Goal: Task Accomplishment & Management: Manage account settings

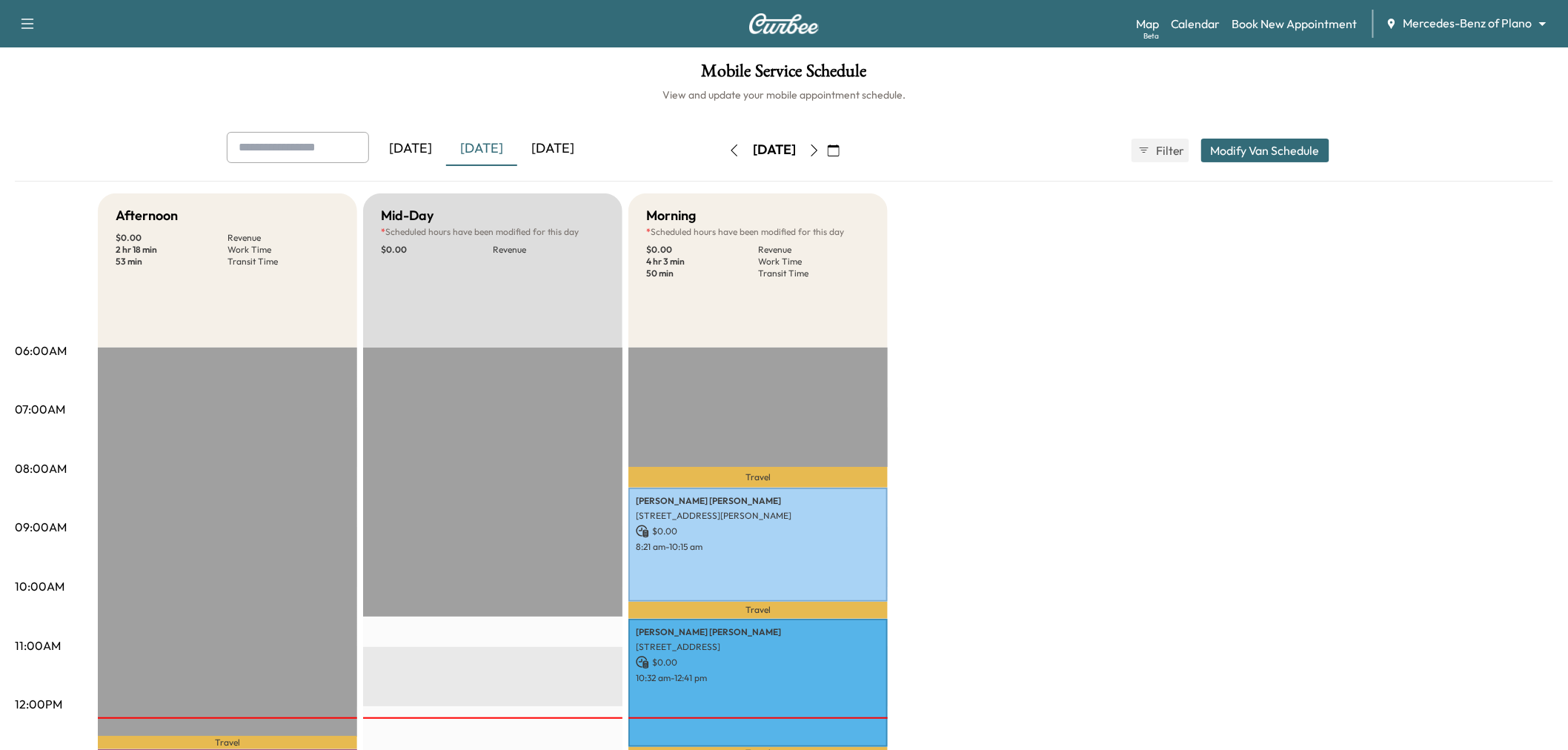
drag, startPoint x: 553, startPoint y: 143, endPoint x: 582, endPoint y: 144, distance: 29.0
click at [554, 142] on div "[DATE]" at bounding box center [552, 149] width 71 height 34
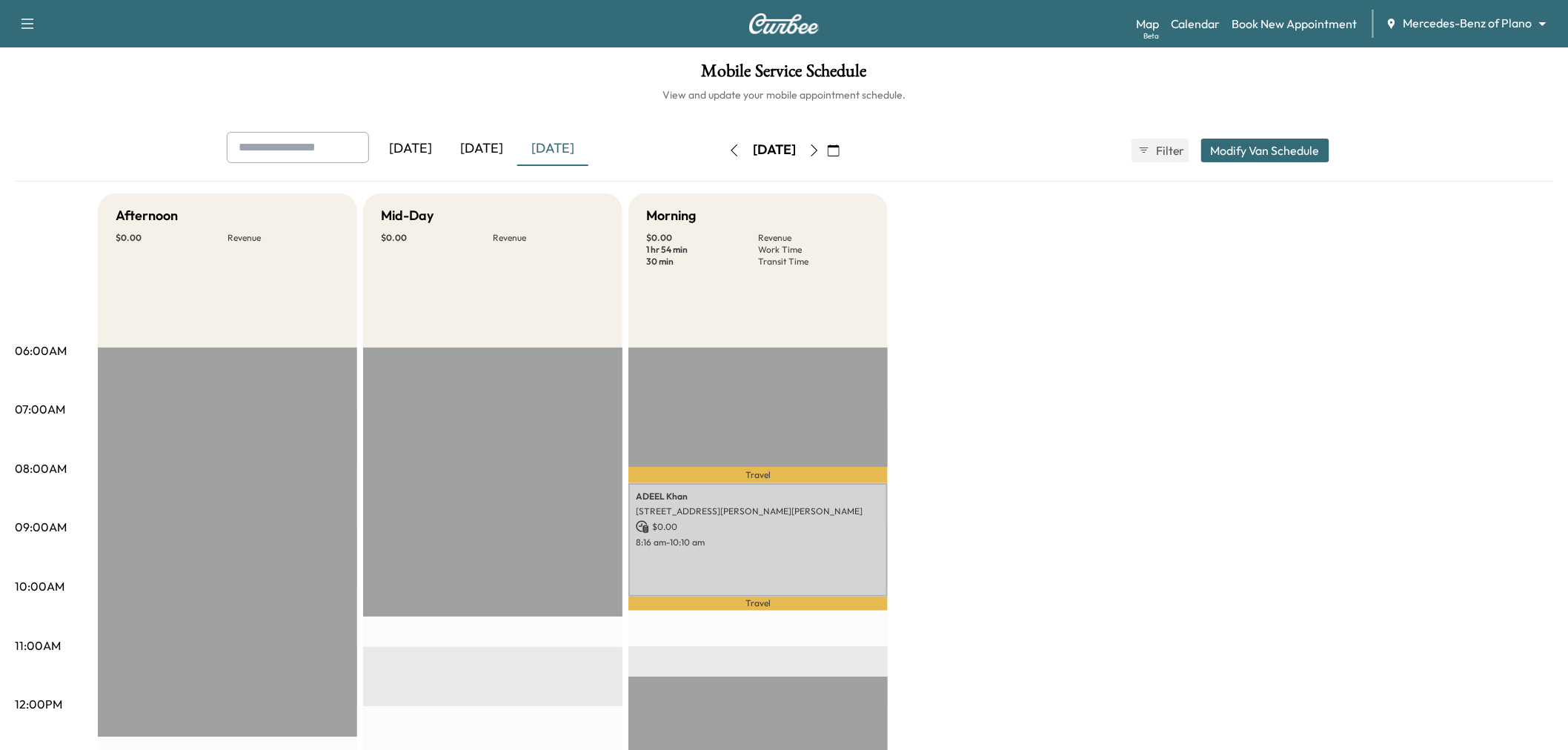
click at [1239, 538] on div "Afternoon $ 0.00 Revenue EST Start Mid-Day $ 0.00 Revenue EST Start Morning $ 0…" at bounding box center [825, 749] width 1455 height 1112
click at [728, 149] on icon "button" at bounding box center [734, 150] width 12 height 12
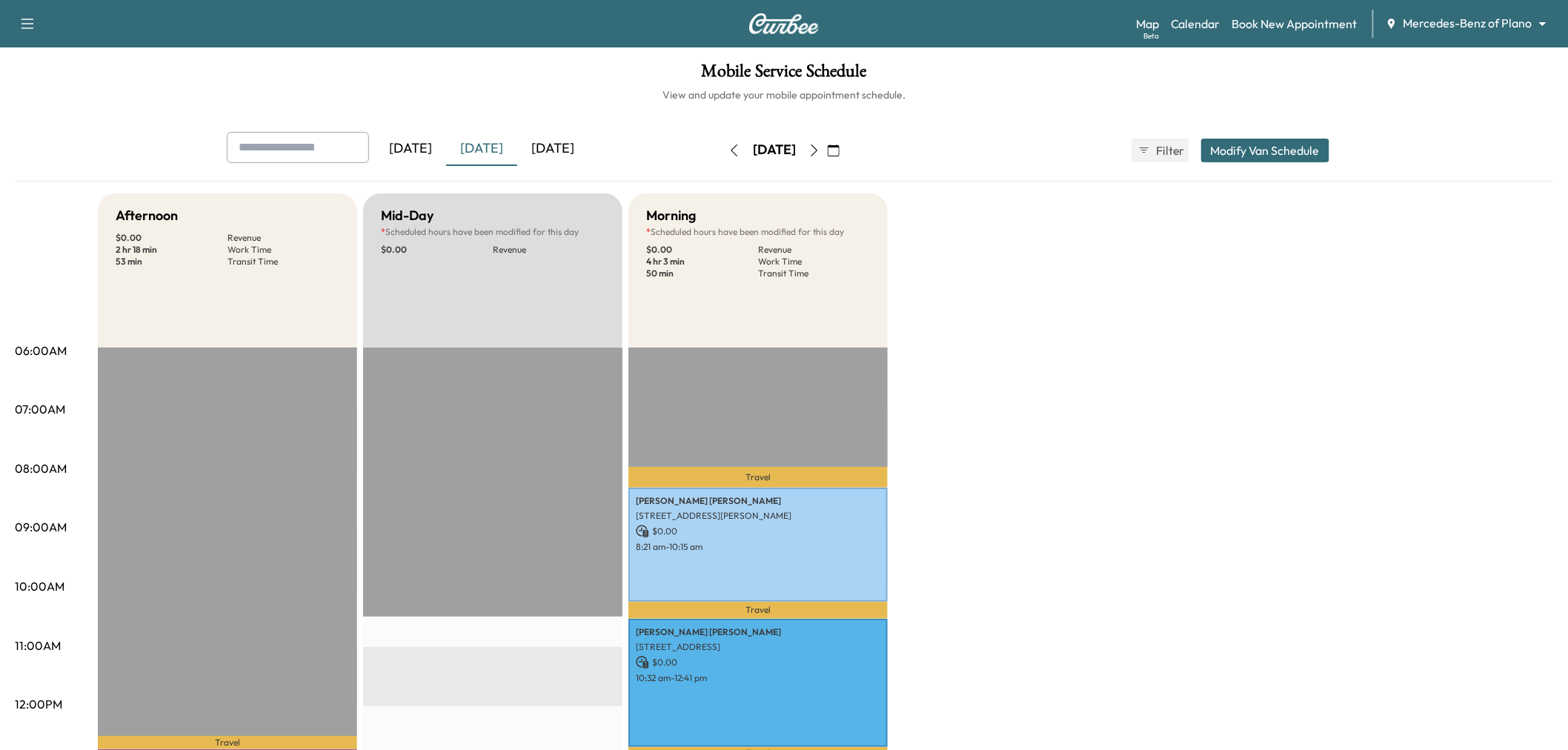
click at [820, 151] on icon "button" at bounding box center [815, 150] width 12 height 12
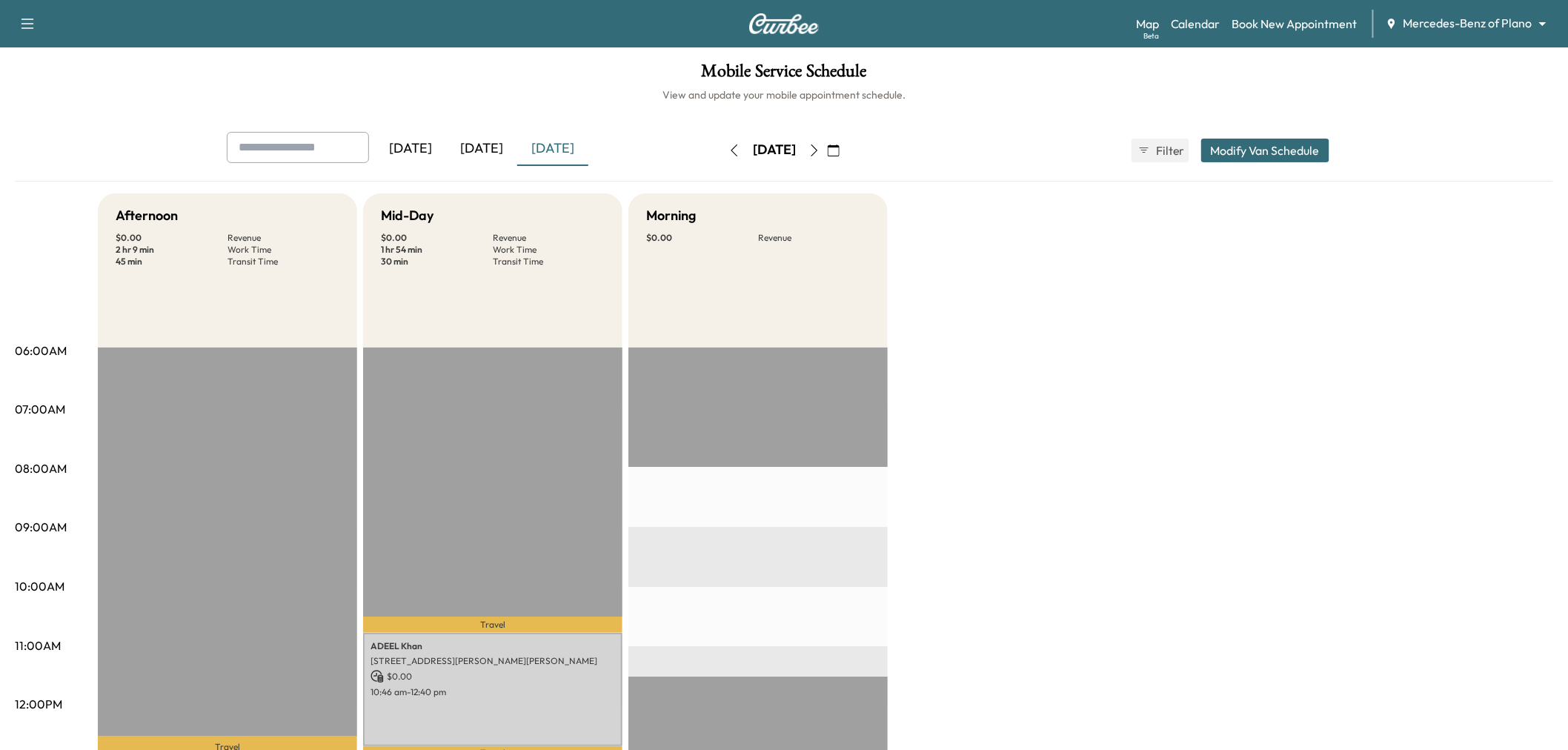
scroll to position [329, 0]
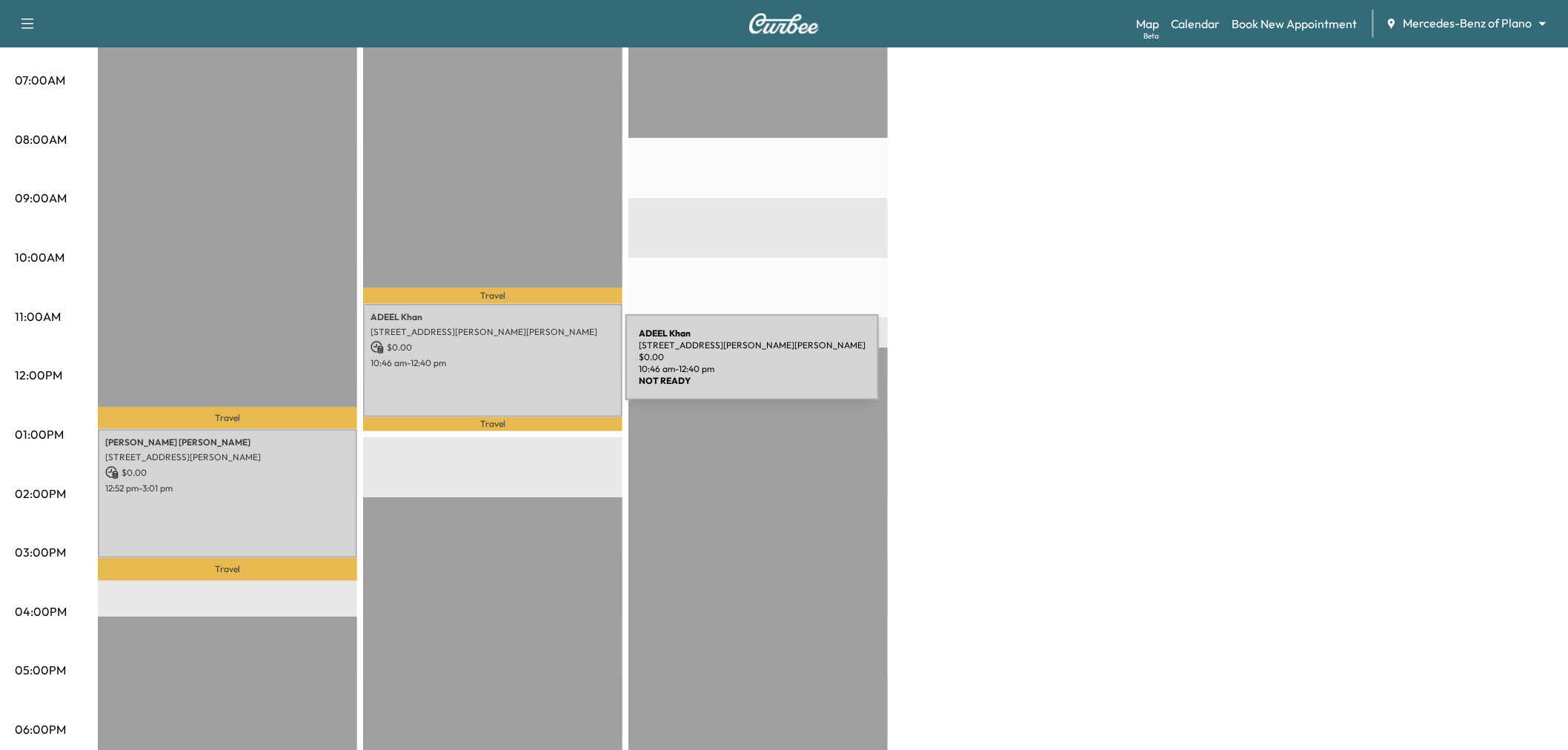
click at [515, 366] on div "ADEEL Khan 7300 Henneman Way, McKinney, TX 75070, US $ 0.00 10:46 am - 12:40 pm" at bounding box center [493, 360] width 260 height 113
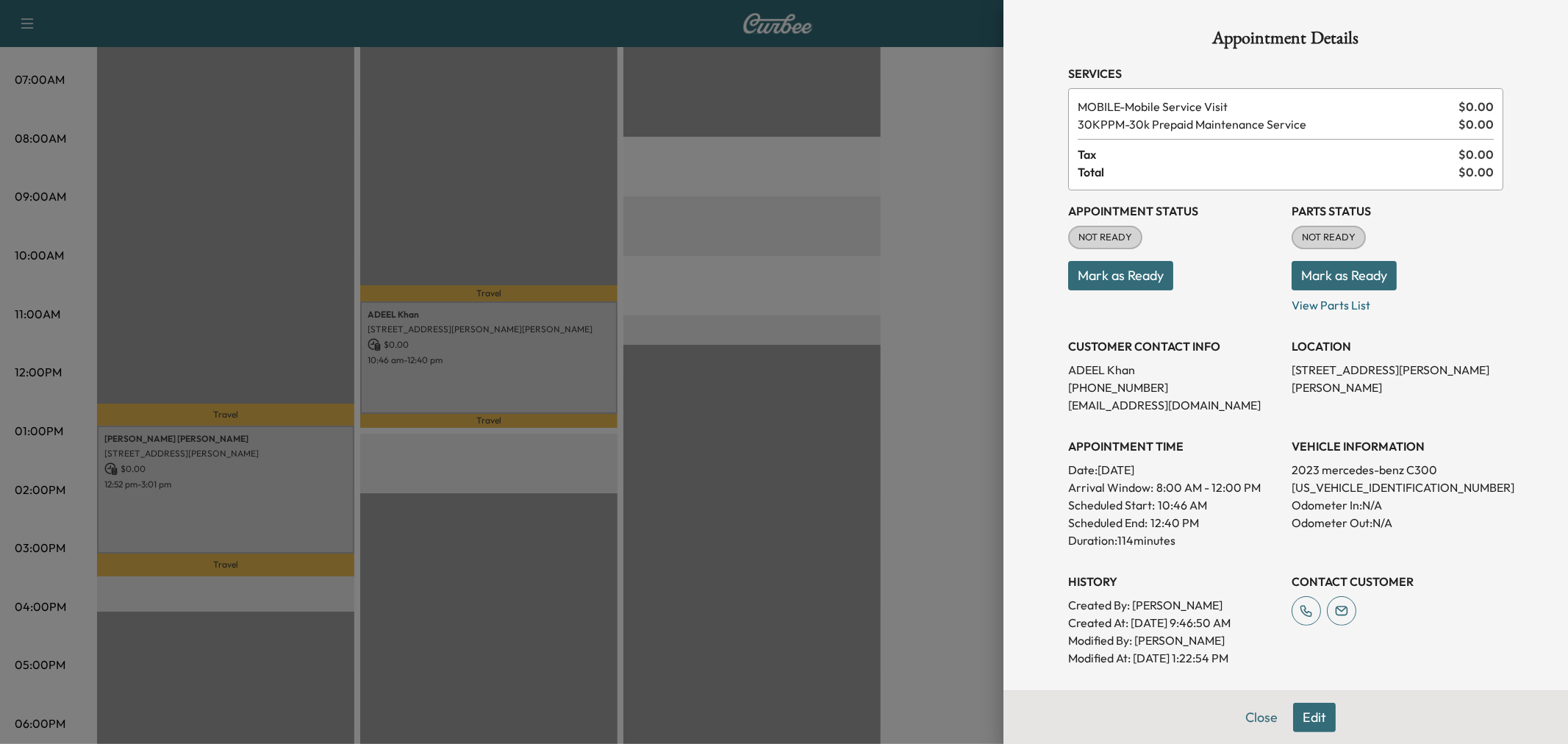
click at [1293, 717] on button "Edit" at bounding box center [1314, 717] width 42 height 30
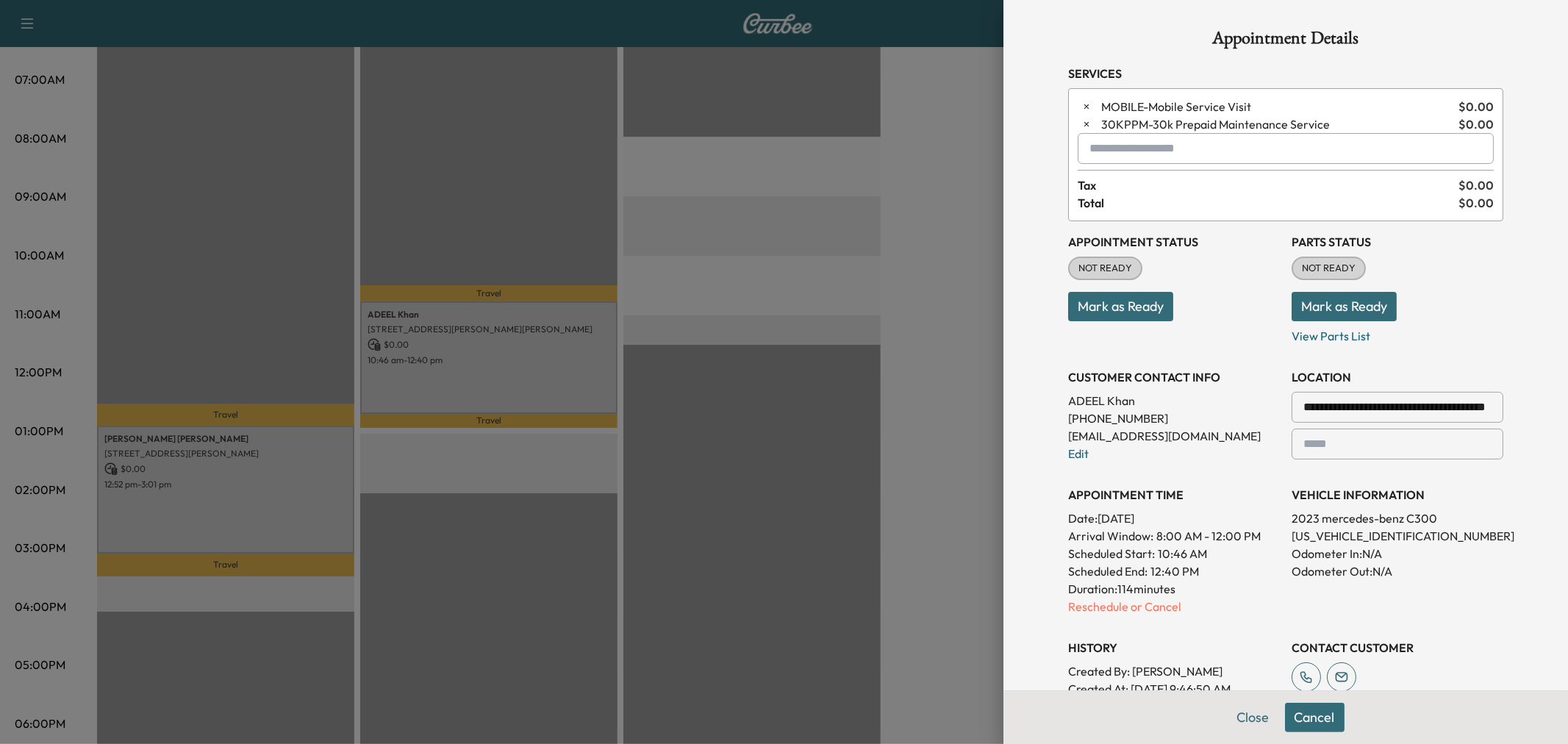
click at [1121, 148] on input "text" at bounding box center [1285, 148] width 416 height 31
click at [1139, 181] on p "MORNING - Morning Appointment" at bounding box center [1232, 187] width 320 height 20
type input "**********"
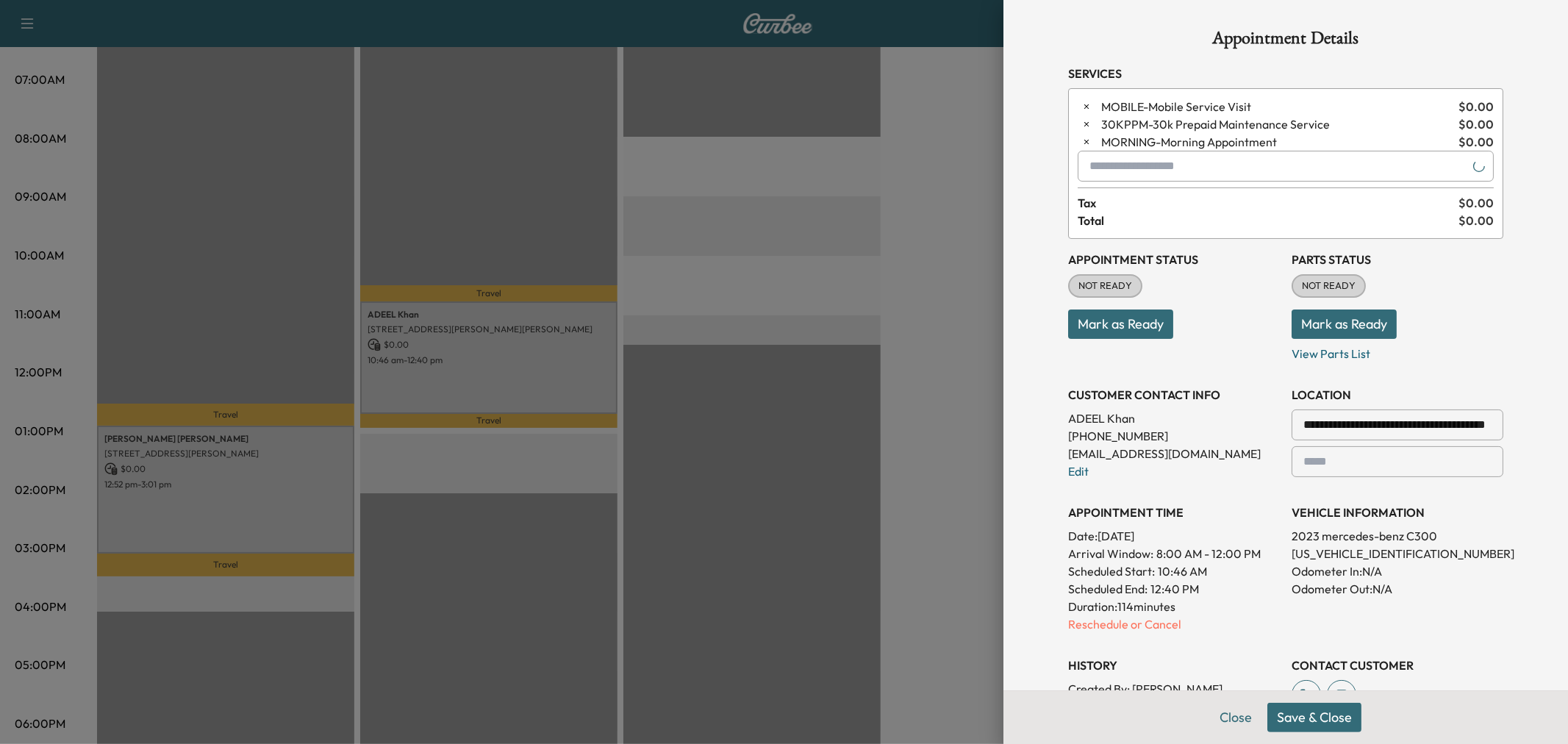
click at [1302, 718] on button "Save & Close" at bounding box center [1314, 717] width 94 height 30
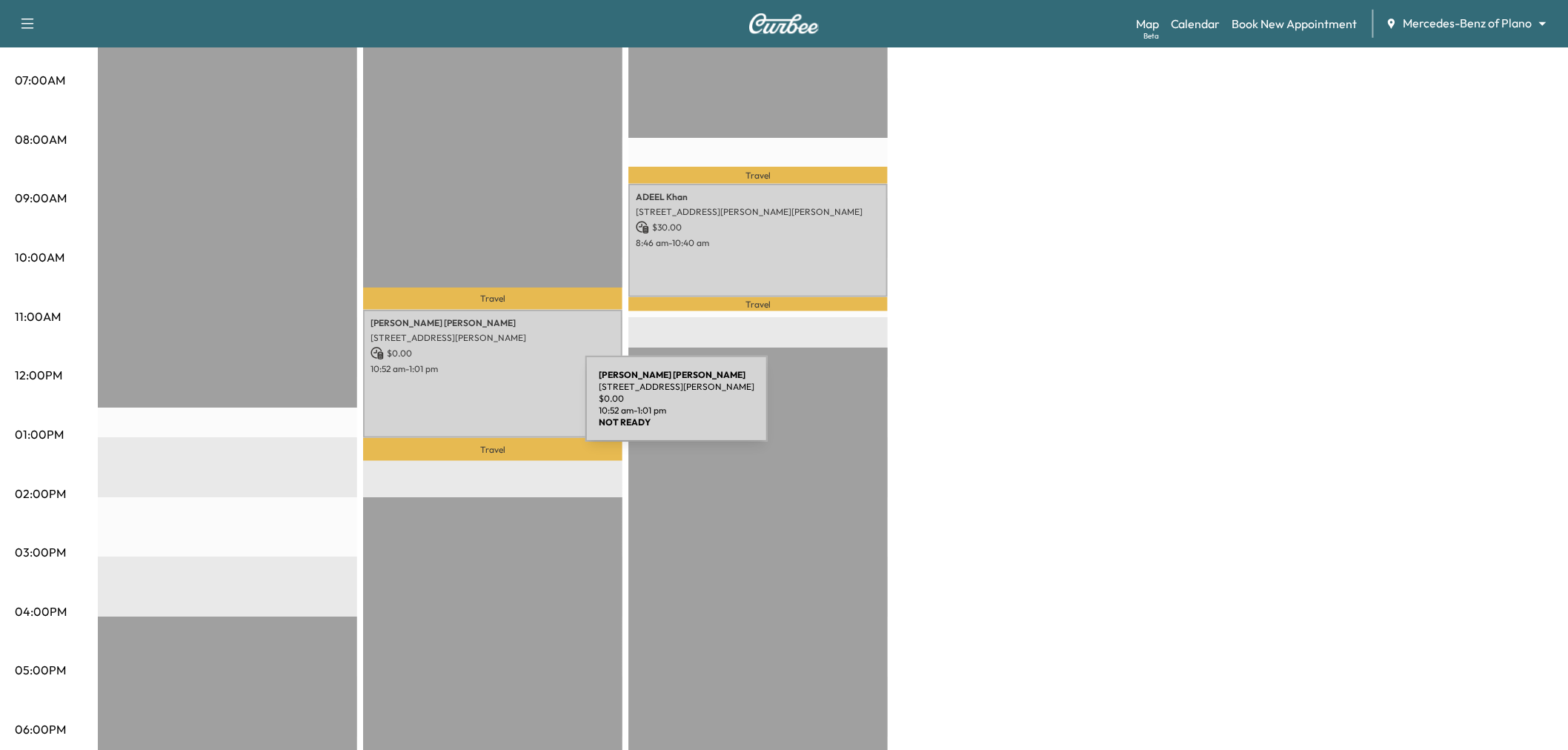
click at [474, 408] on div "Milton Molina 8448 Abrams Rd, Dallas, TX 75243, USA $ 0.00 10:52 am - 1:01 pm" at bounding box center [493, 374] width 260 height 129
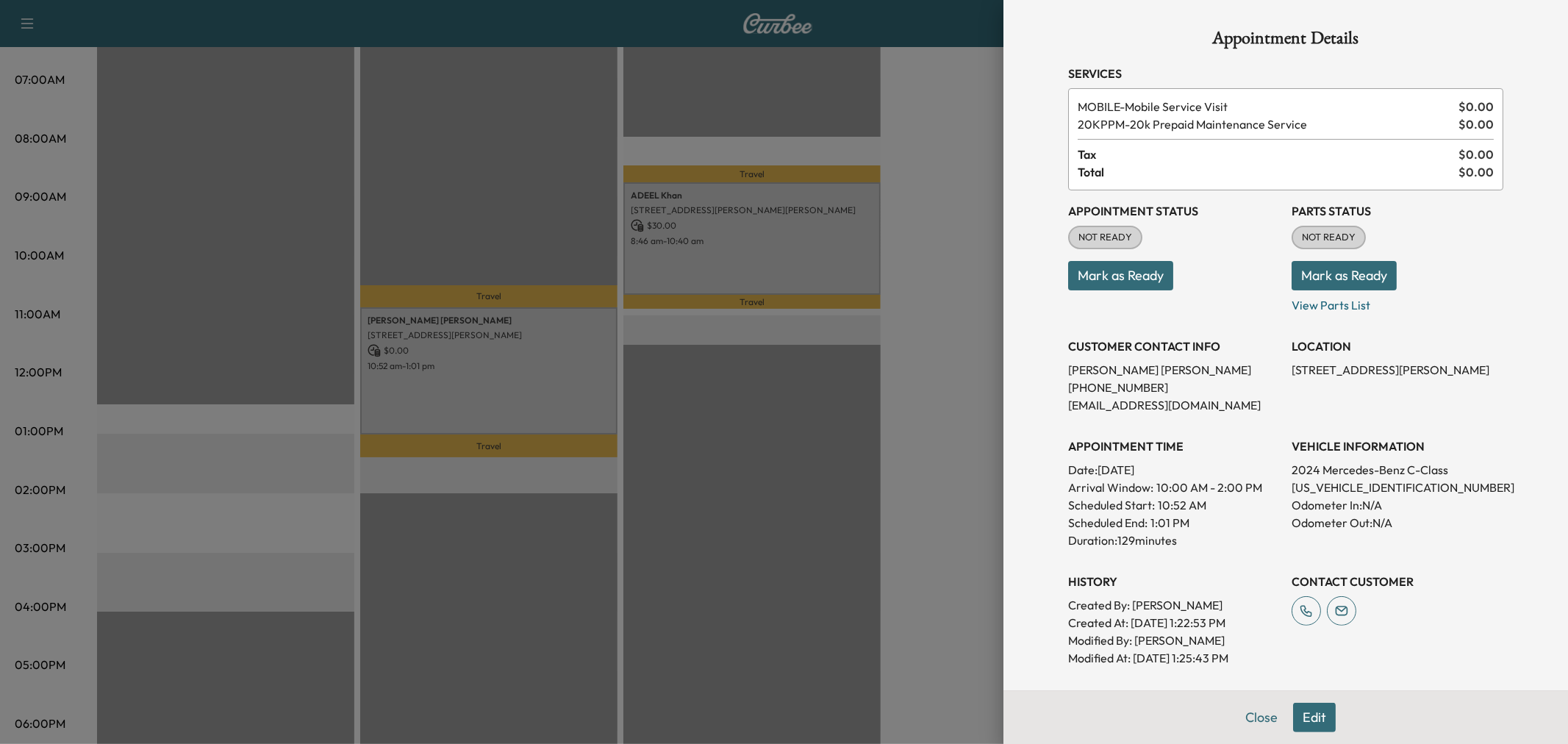
click at [470, 405] on div at bounding box center [784, 372] width 1568 height 744
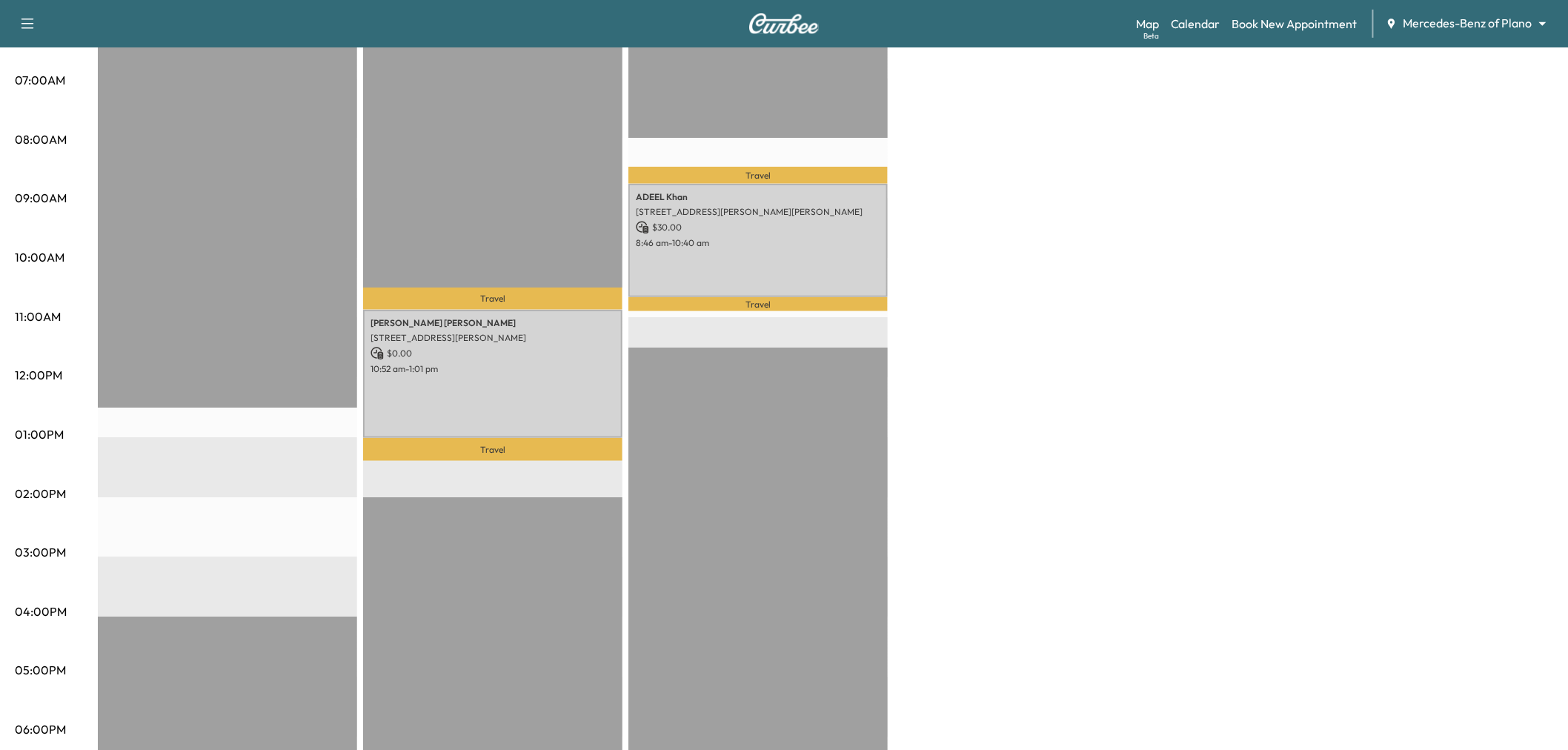
click at [844, 451] on div "Travel ADEEL Khan 7300 Henneman Way, McKinney, TX 75070, US $ 30.00 8:46 am - 1…" at bounding box center [758, 497] width 260 height 958
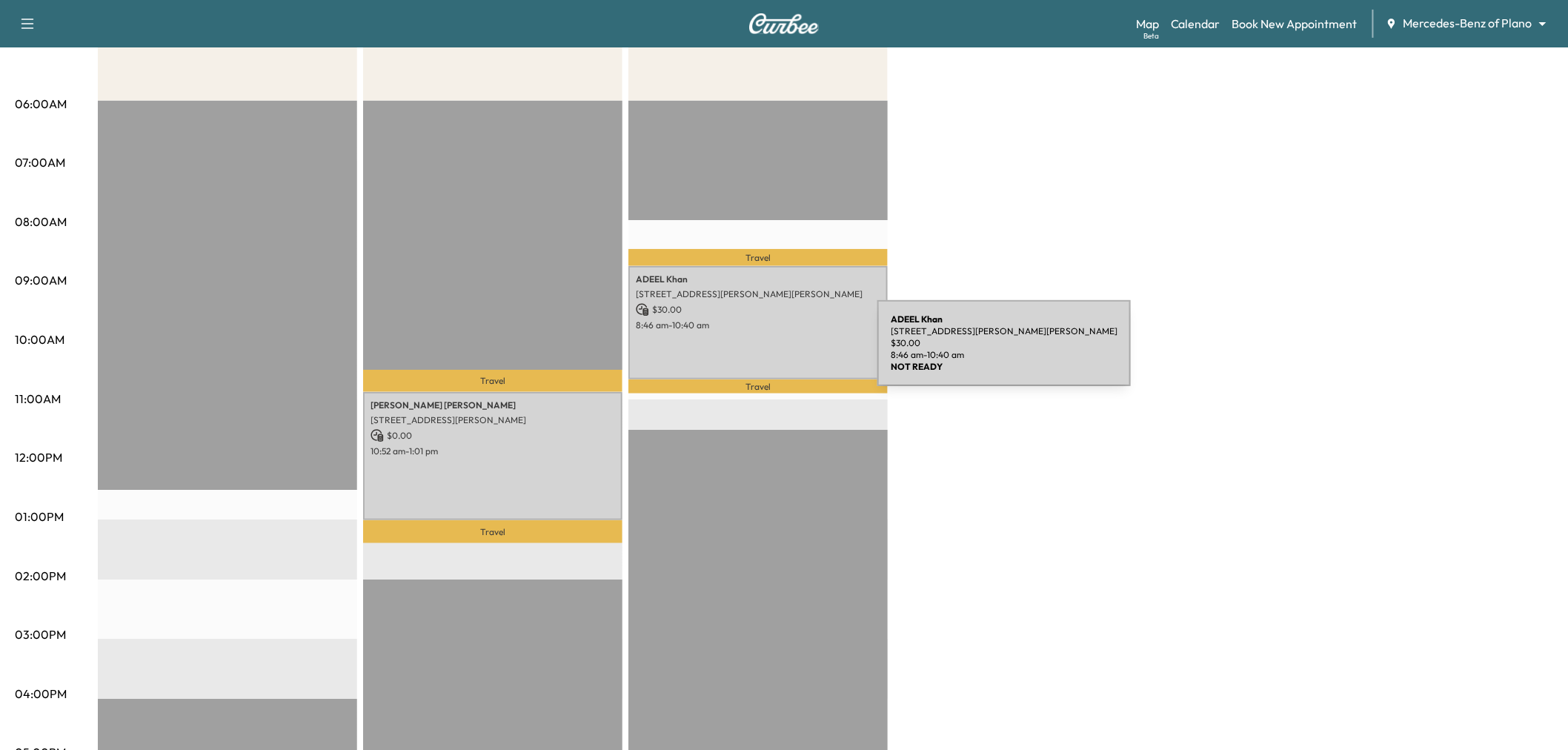
click at [766, 352] on div "ADEEL Khan 7300 Henneman Way, McKinney, TX 75070, US $ 30.00 8:46 am - 10:40 am" at bounding box center [758, 322] width 260 height 113
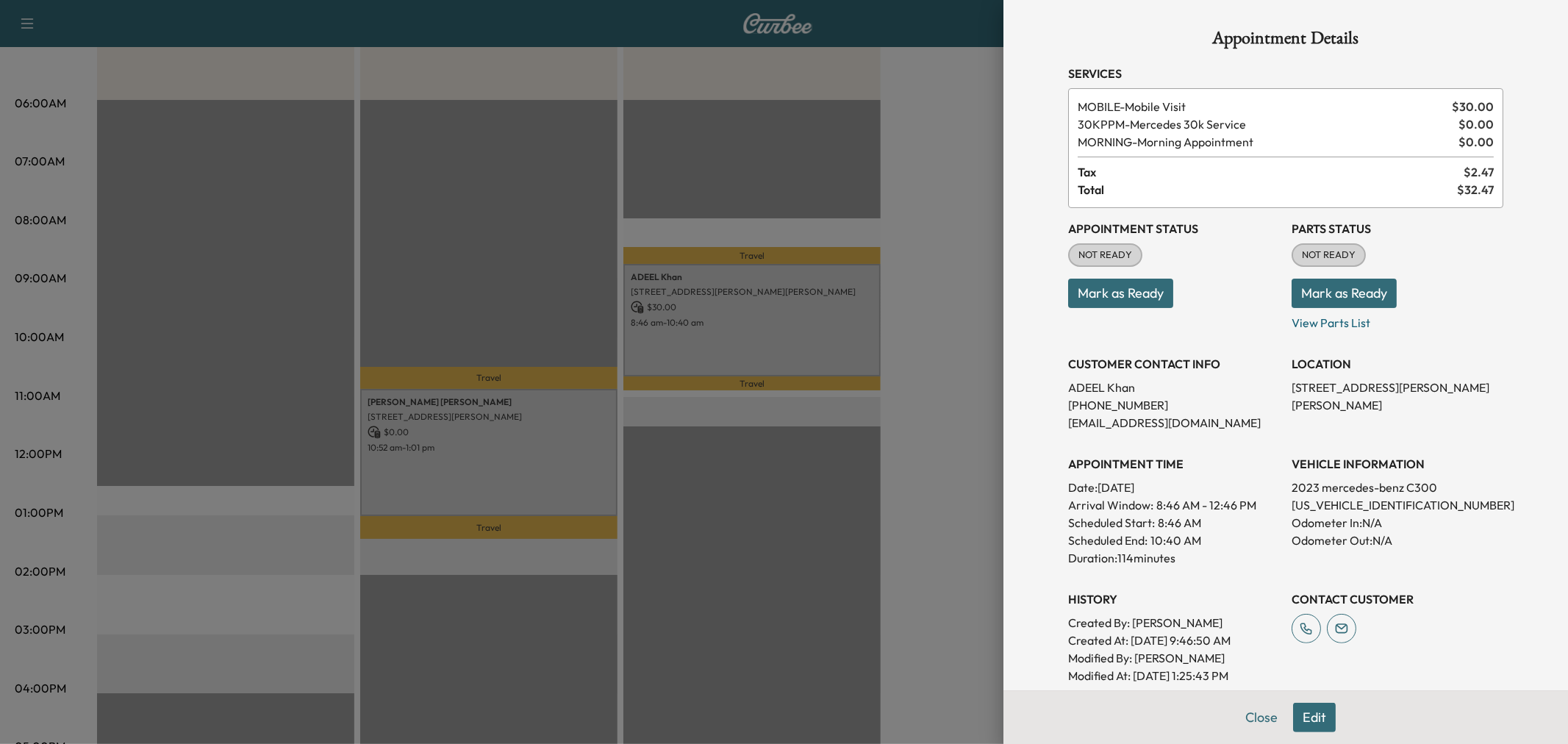
click at [975, 361] on div at bounding box center [784, 372] width 1568 height 744
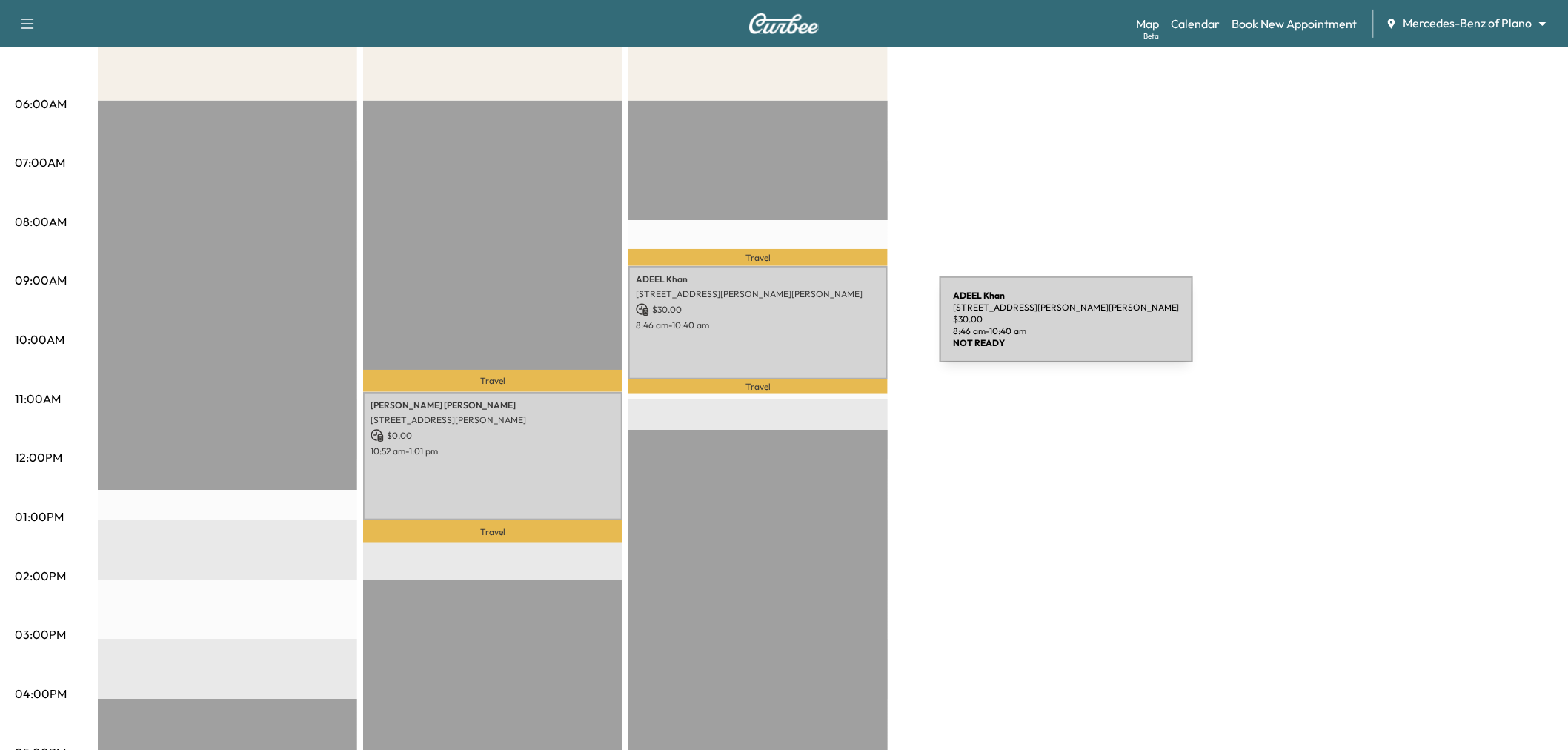
click at [819, 328] on p "8:46 am - 10:40 am" at bounding box center [758, 325] width 244 height 12
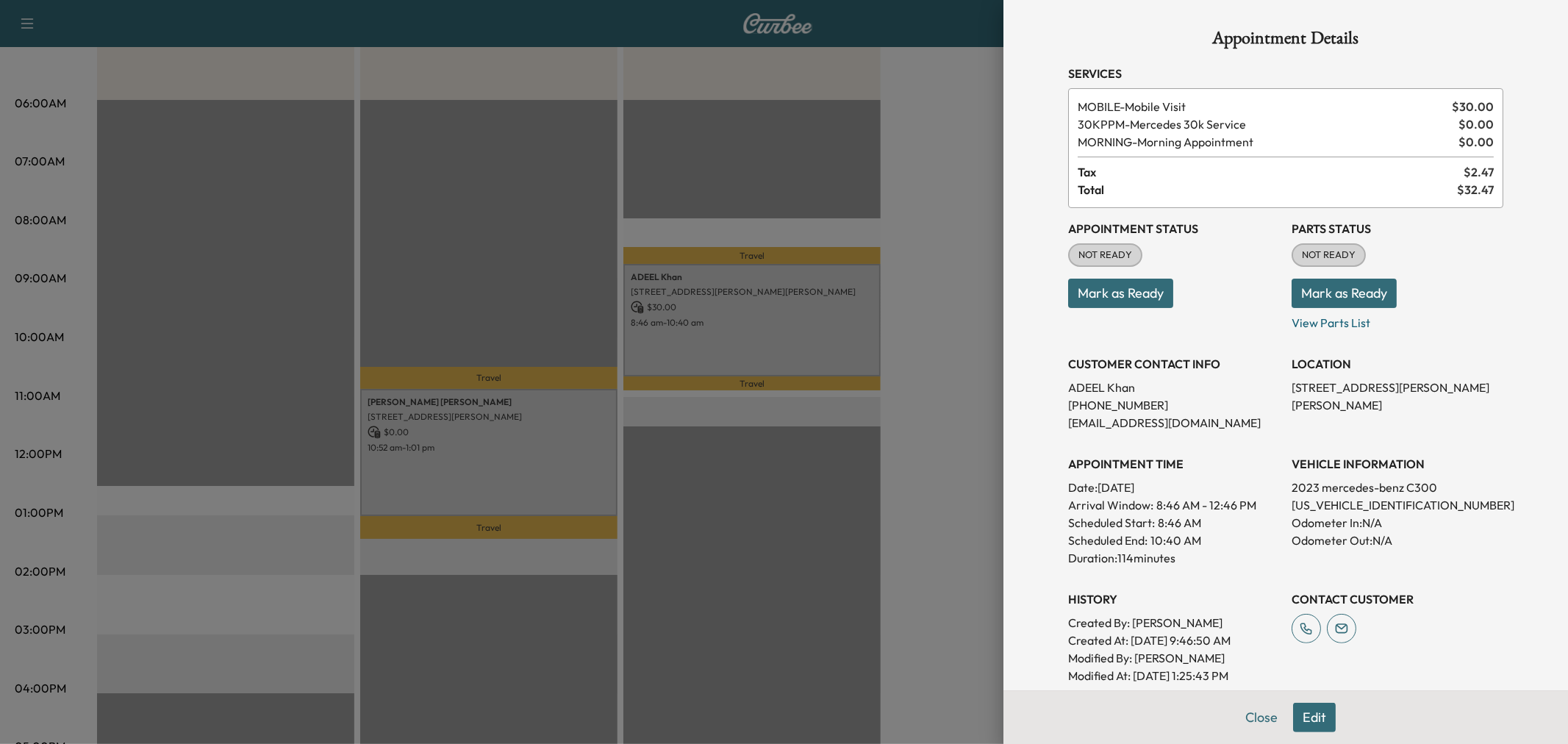
click at [953, 317] on div at bounding box center [784, 372] width 1568 height 744
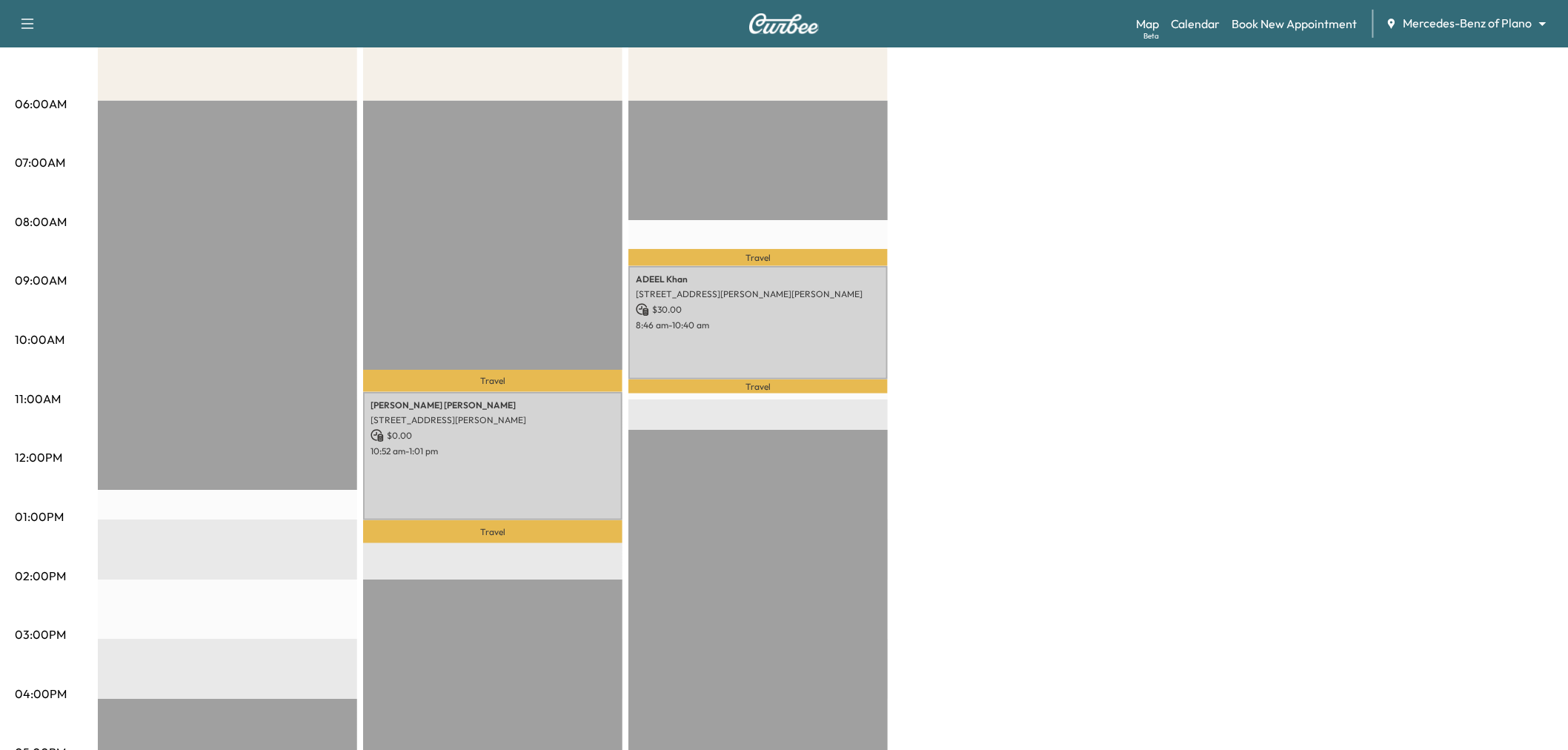
click at [989, 318] on div "Afternoon $ 0.00 Revenue EST Start Mid-Day $ 0.00 Revenue 2 hr 9 min Work Time …" at bounding box center [825, 503] width 1455 height 1112
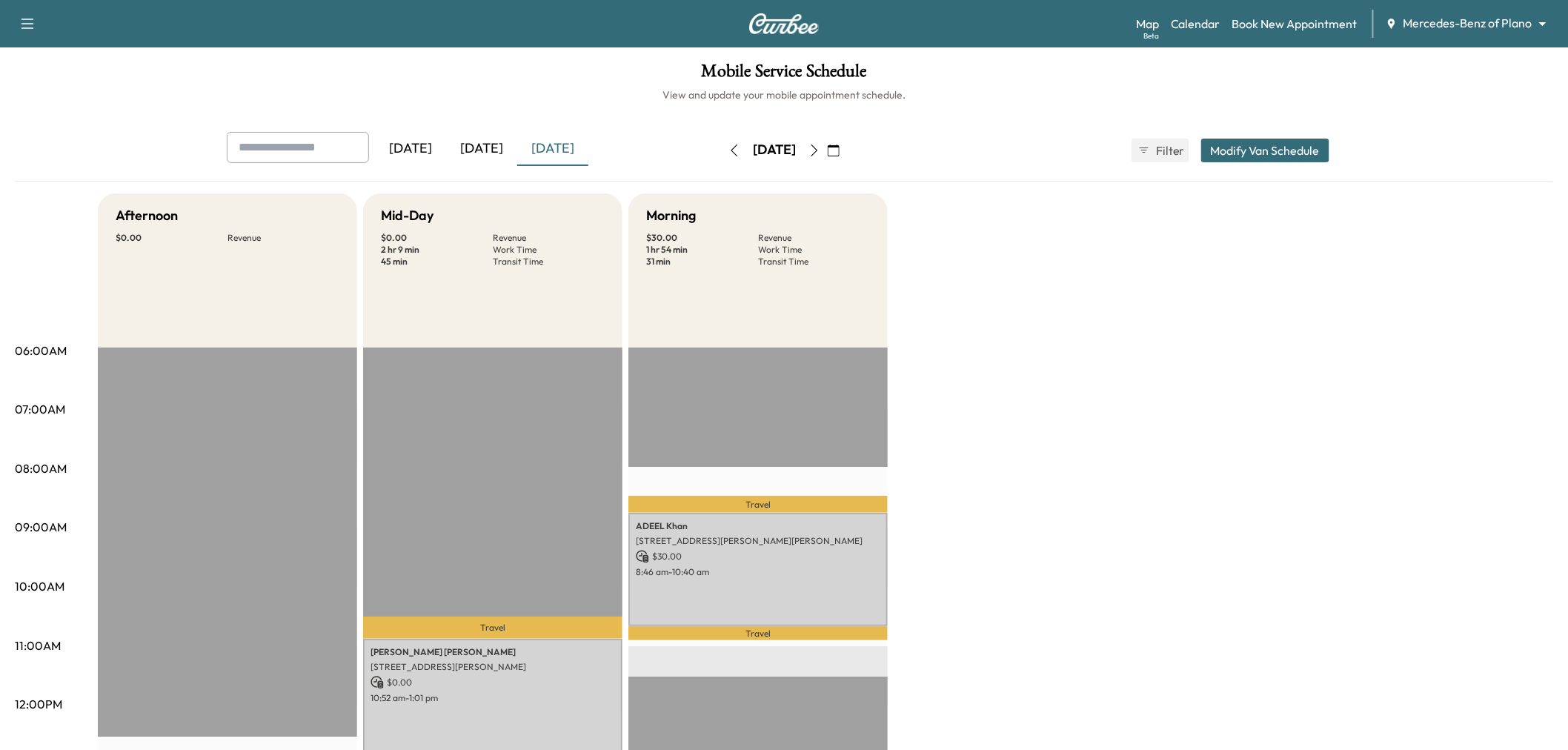
click at [17, 30] on button "button" at bounding box center [27, 24] width 31 height 24
click at [36, 50] on link "Support" at bounding box center [52, 50] width 56 height 18
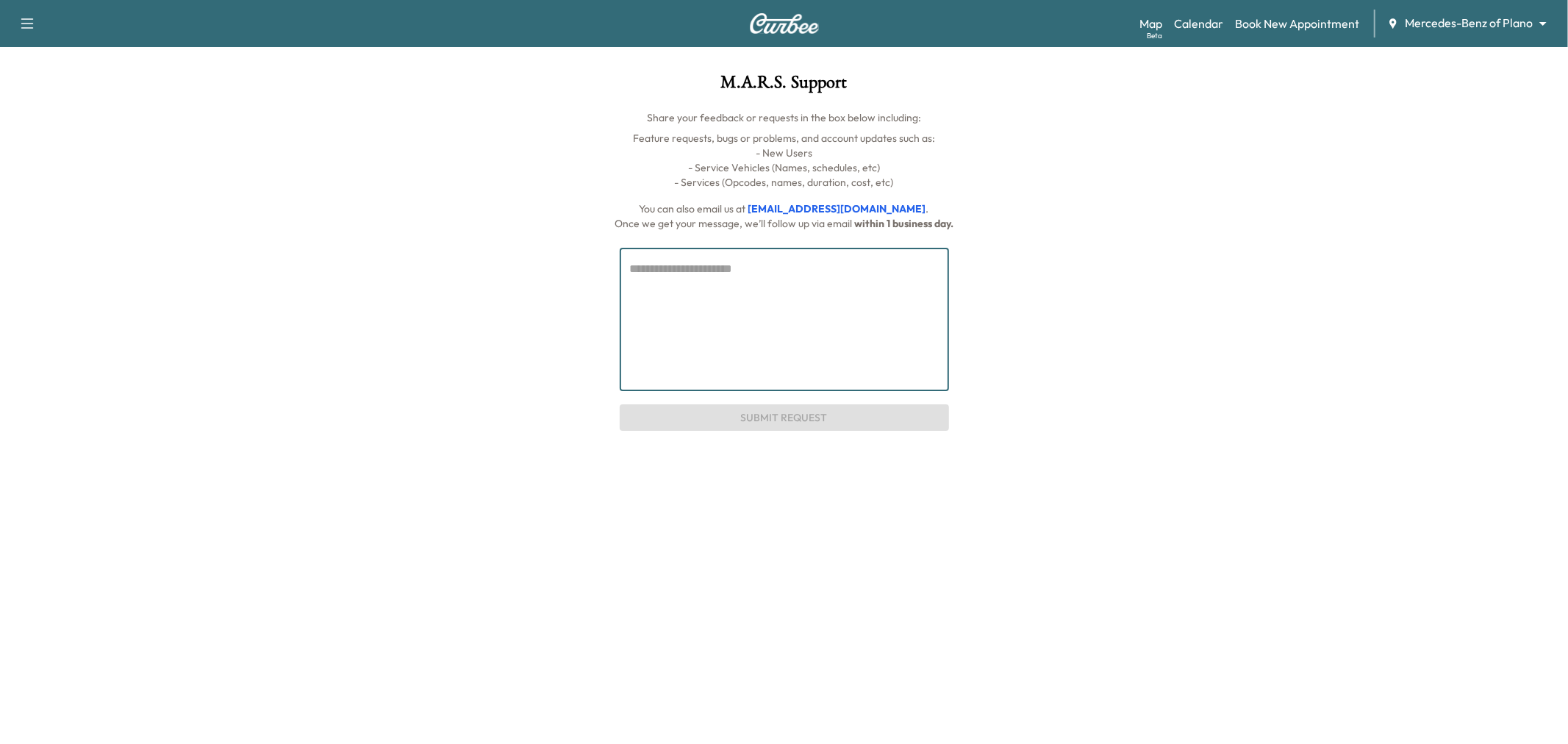
click at [664, 289] on textarea at bounding box center [785, 320] width 309 height 118
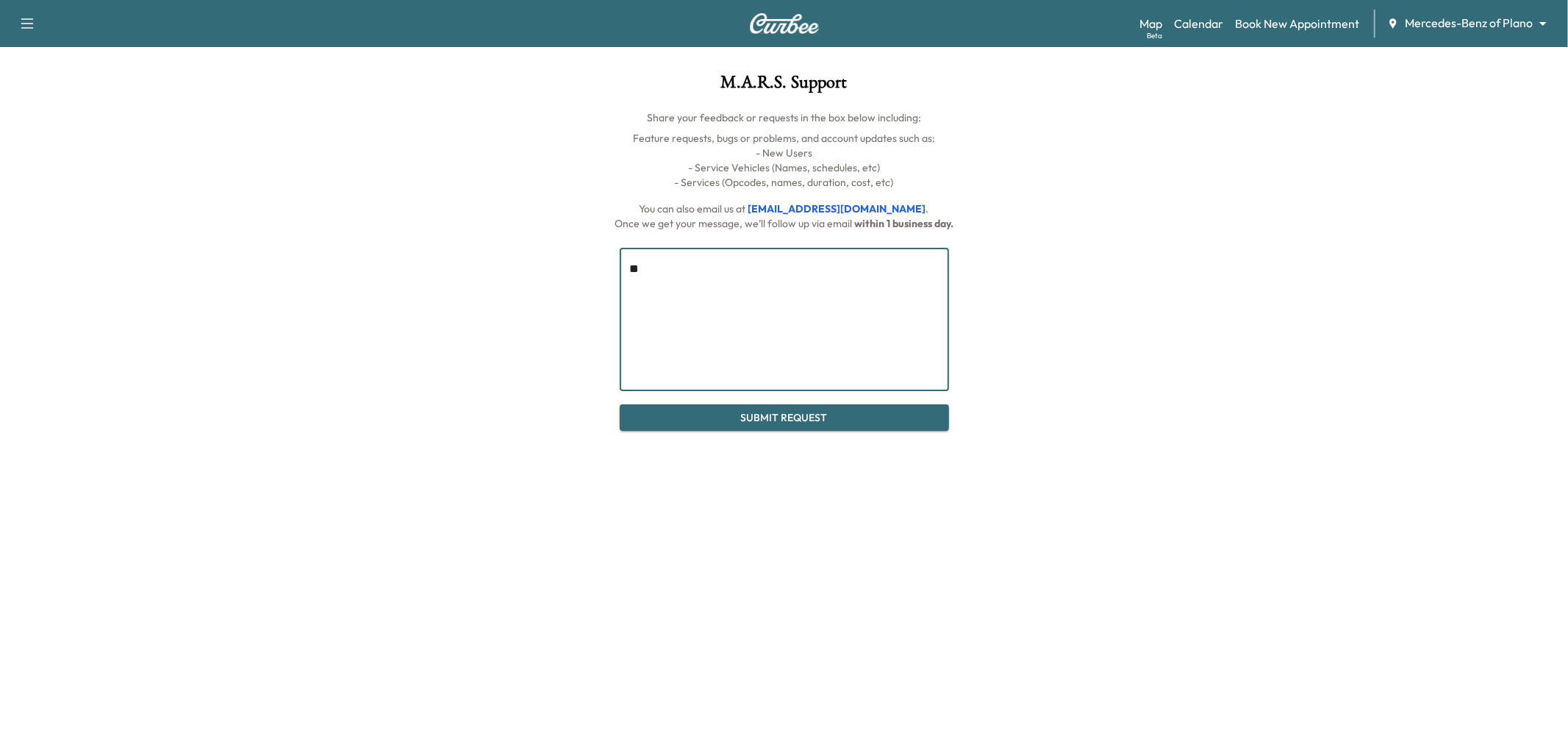
type textarea "*"
type textarea "**********"
click at [725, 421] on button "Submit Request" at bounding box center [784, 418] width 330 height 27
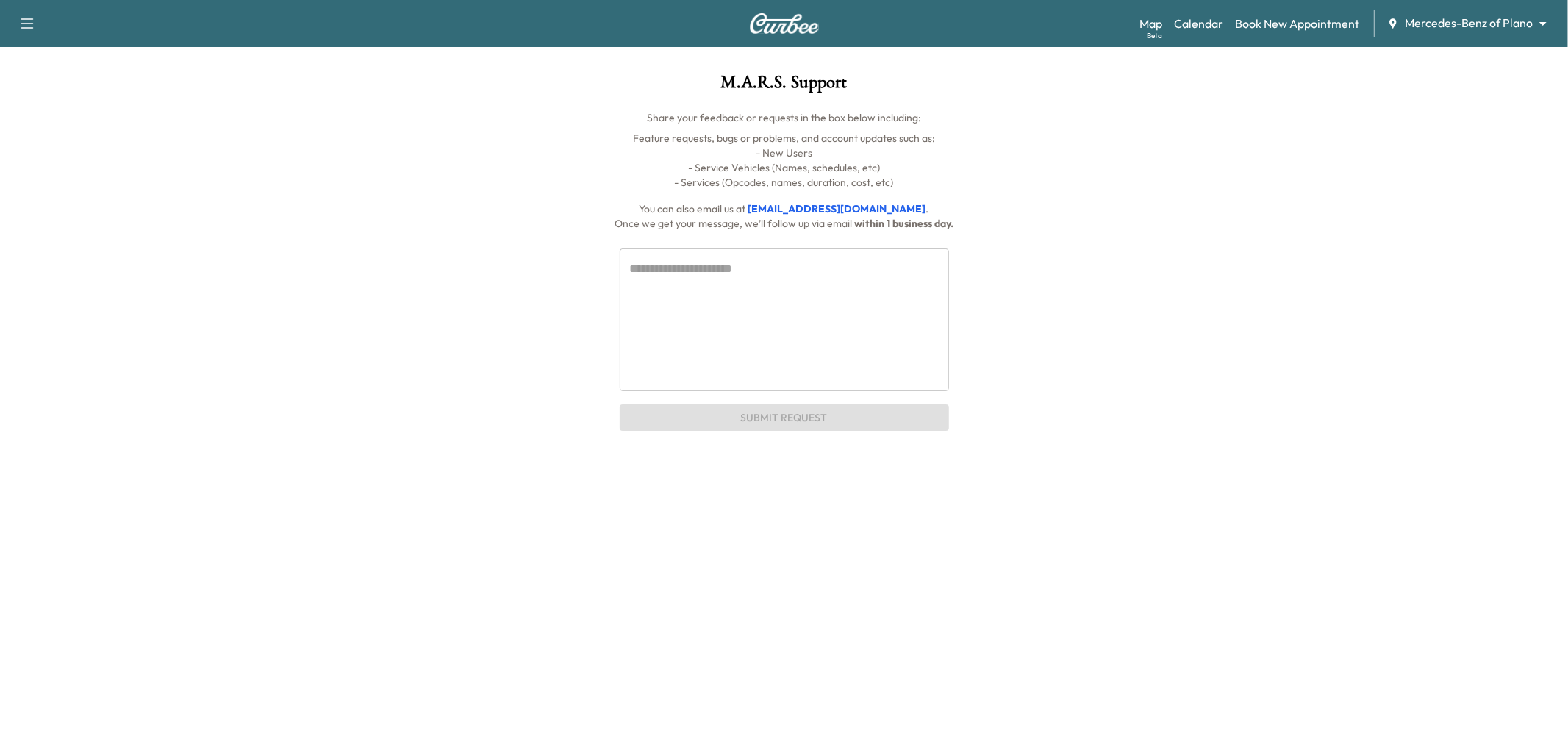
click at [1201, 23] on link "Calendar" at bounding box center [1198, 23] width 49 height 17
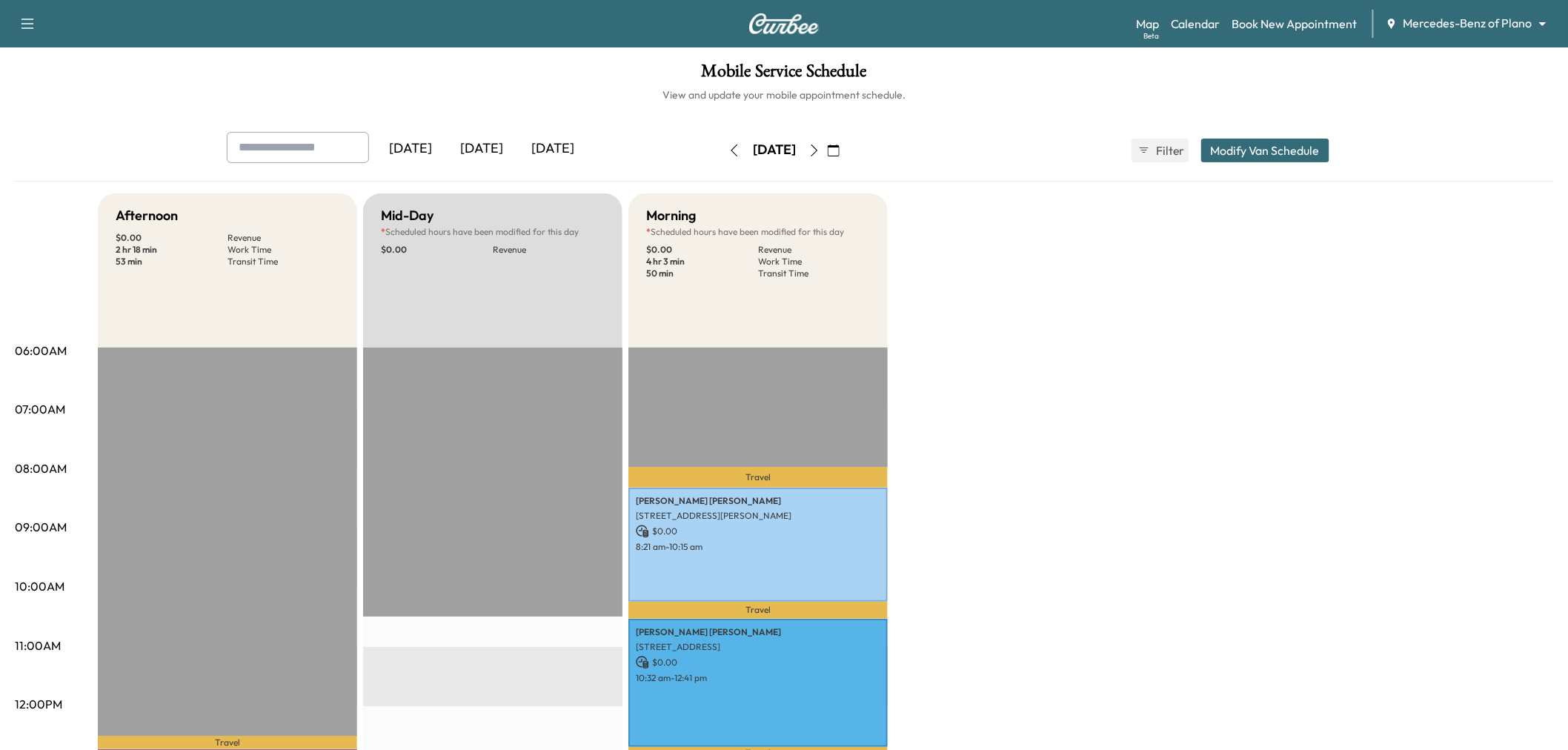
click at [506, 141] on div "[DATE]" at bounding box center [481, 149] width 71 height 34
click at [560, 145] on div "[DATE]" at bounding box center [552, 149] width 71 height 34
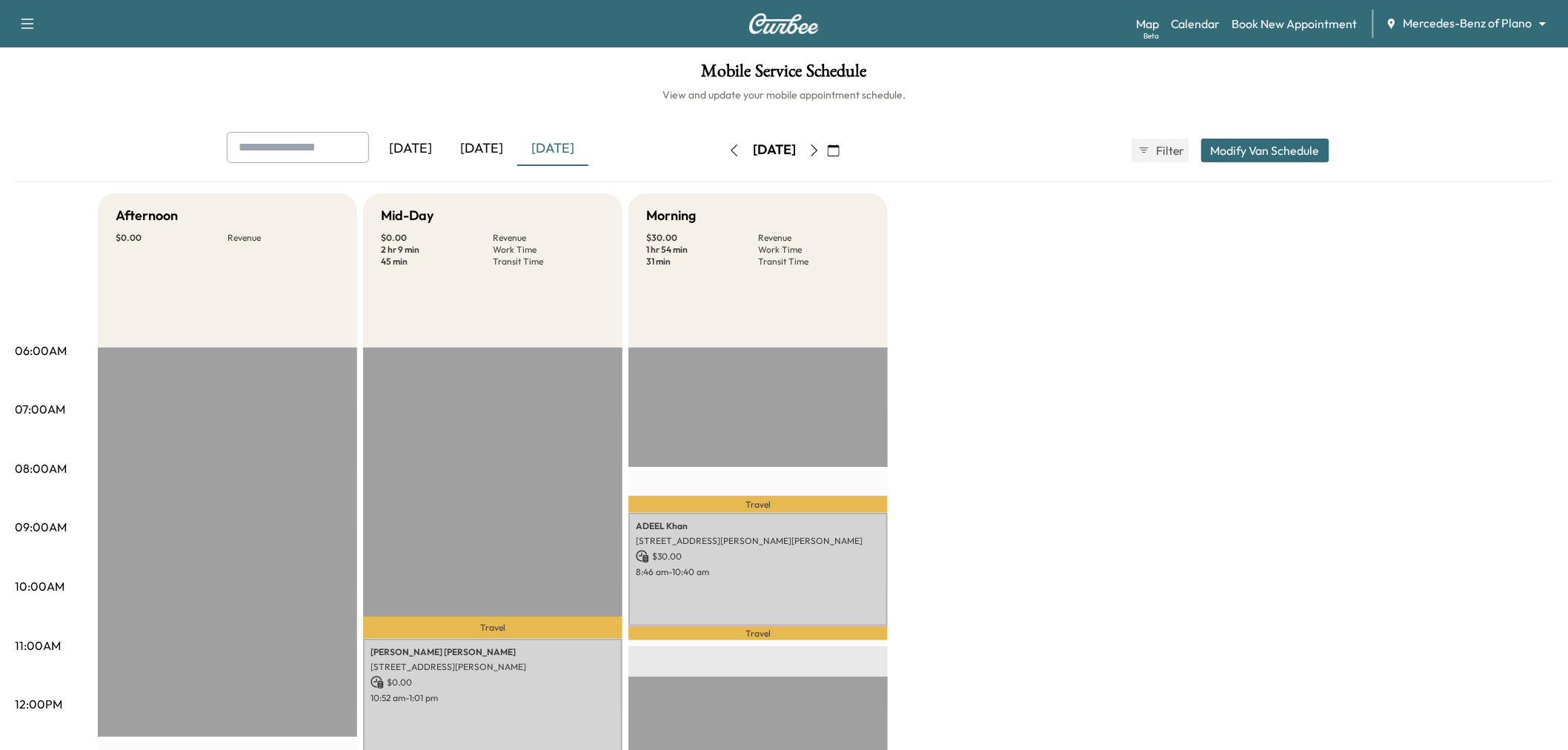
scroll to position [164, 0]
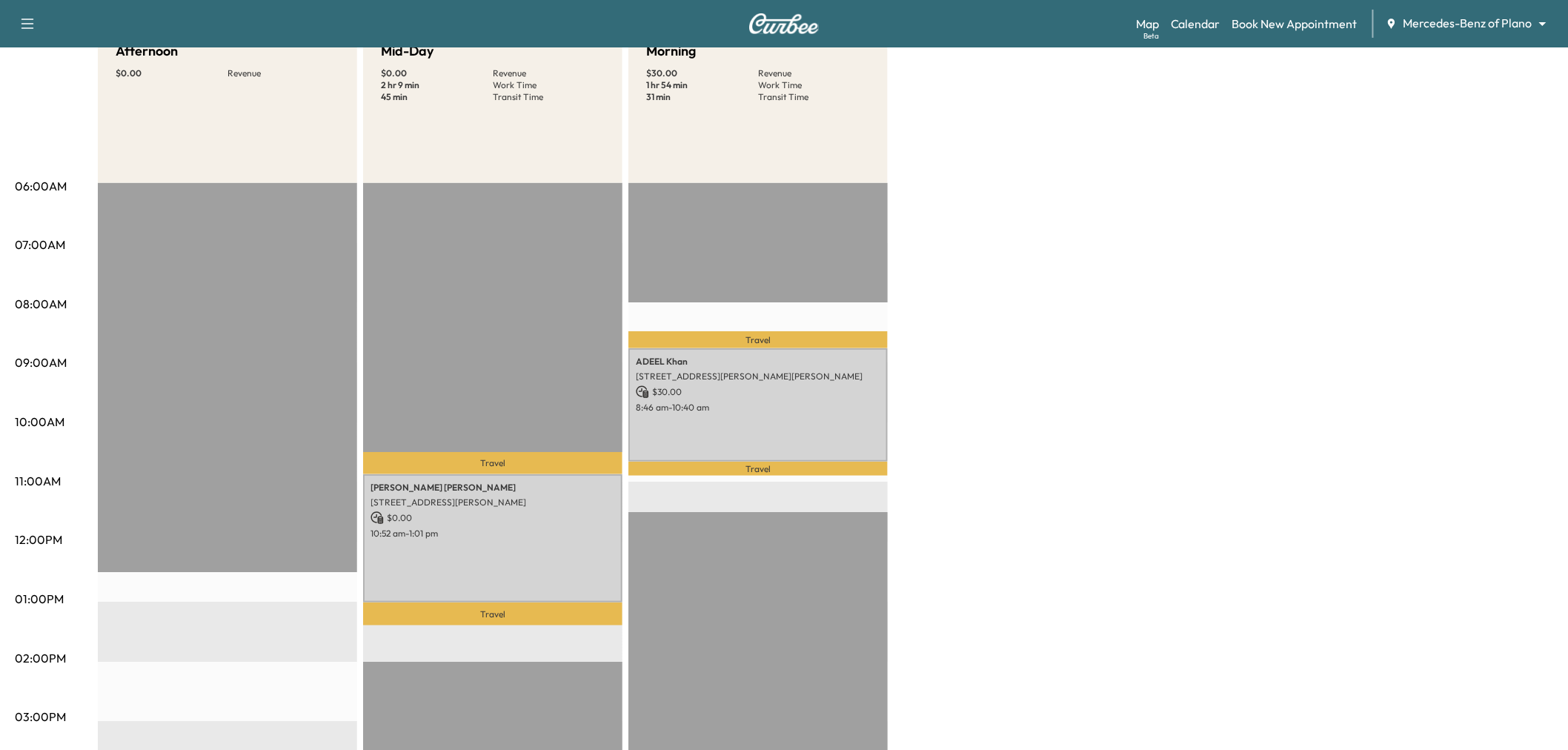
click at [1227, 328] on div "Afternoon $ 0.00 Revenue EST Start Mid-Day $ 0.00 Revenue 2 hr 9 min Work Time …" at bounding box center [825, 585] width 1455 height 1112
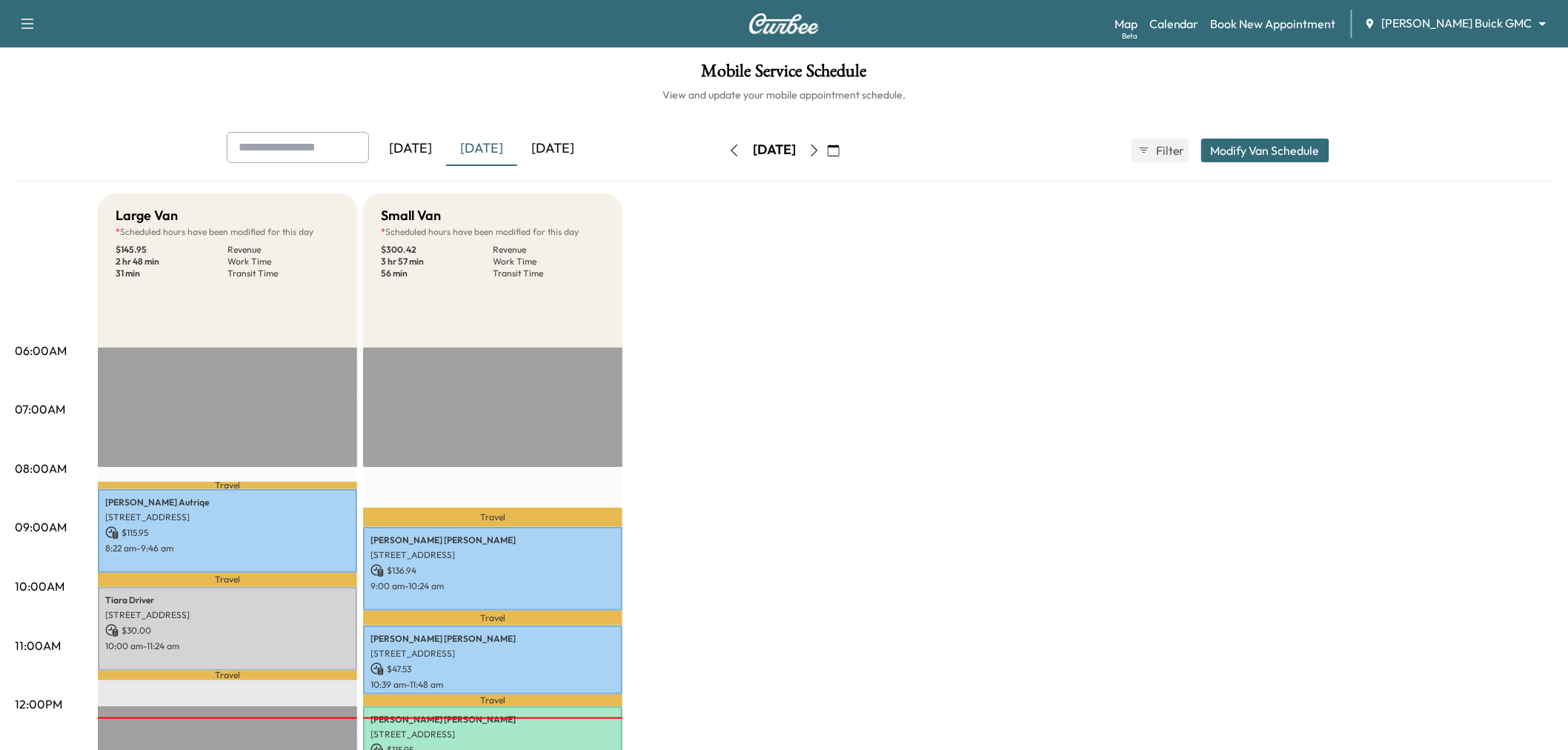
click at [568, 134] on div "[DATE]" at bounding box center [552, 149] width 71 height 34
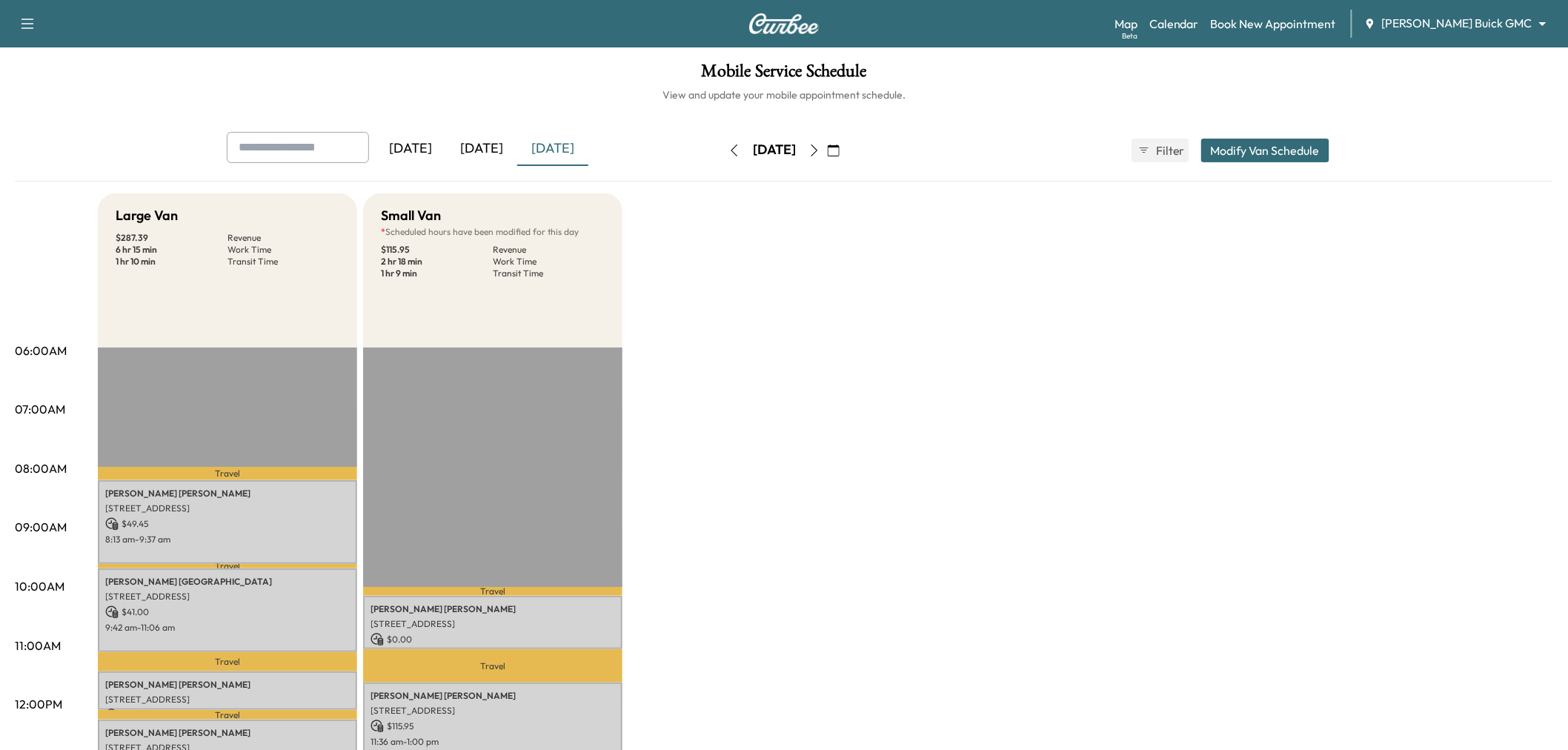
click at [820, 148] on icon "button" at bounding box center [815, 150] width 12 height 12
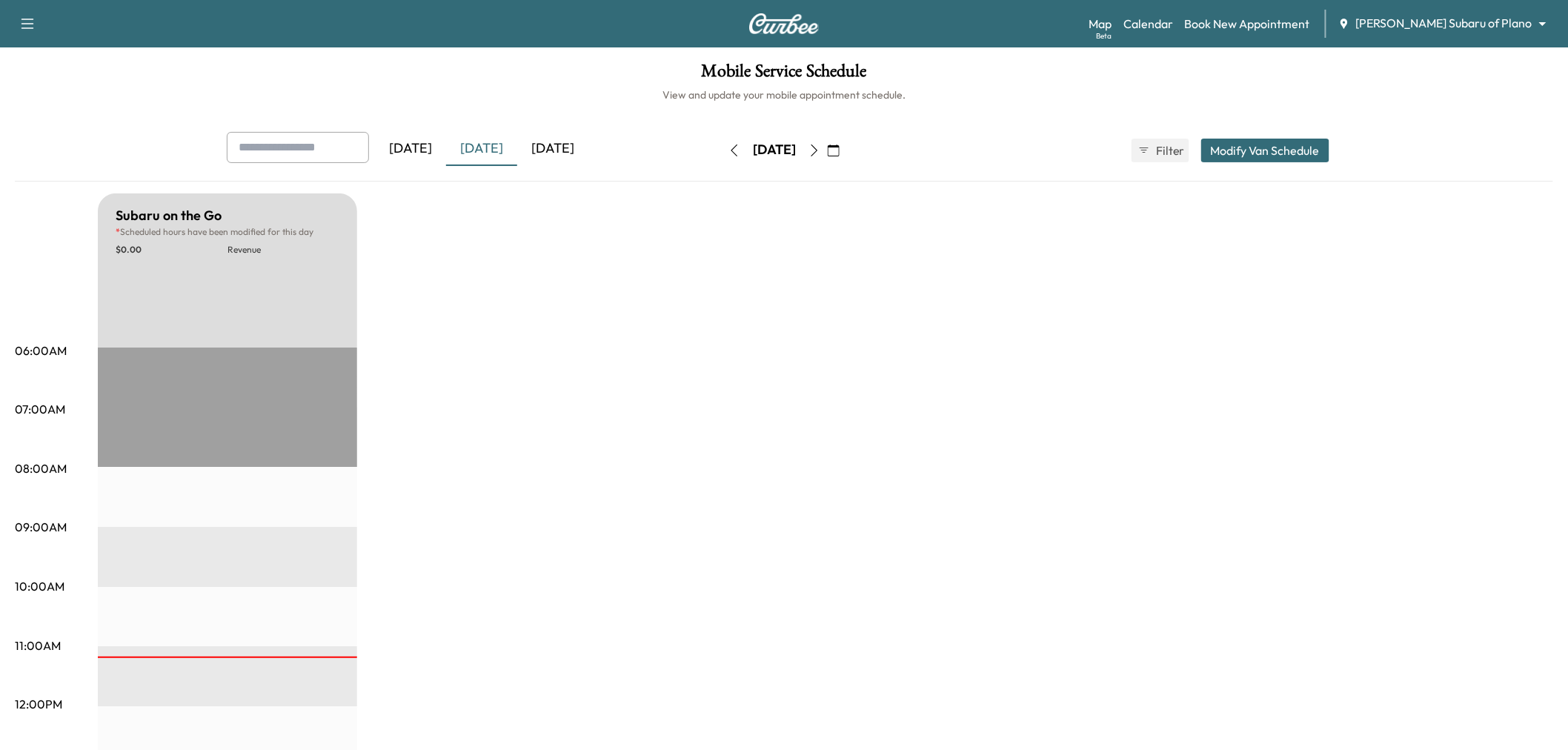
click at [554, 143] on div "[DATE]" at bounding box center [552, 149] width 71 height 34
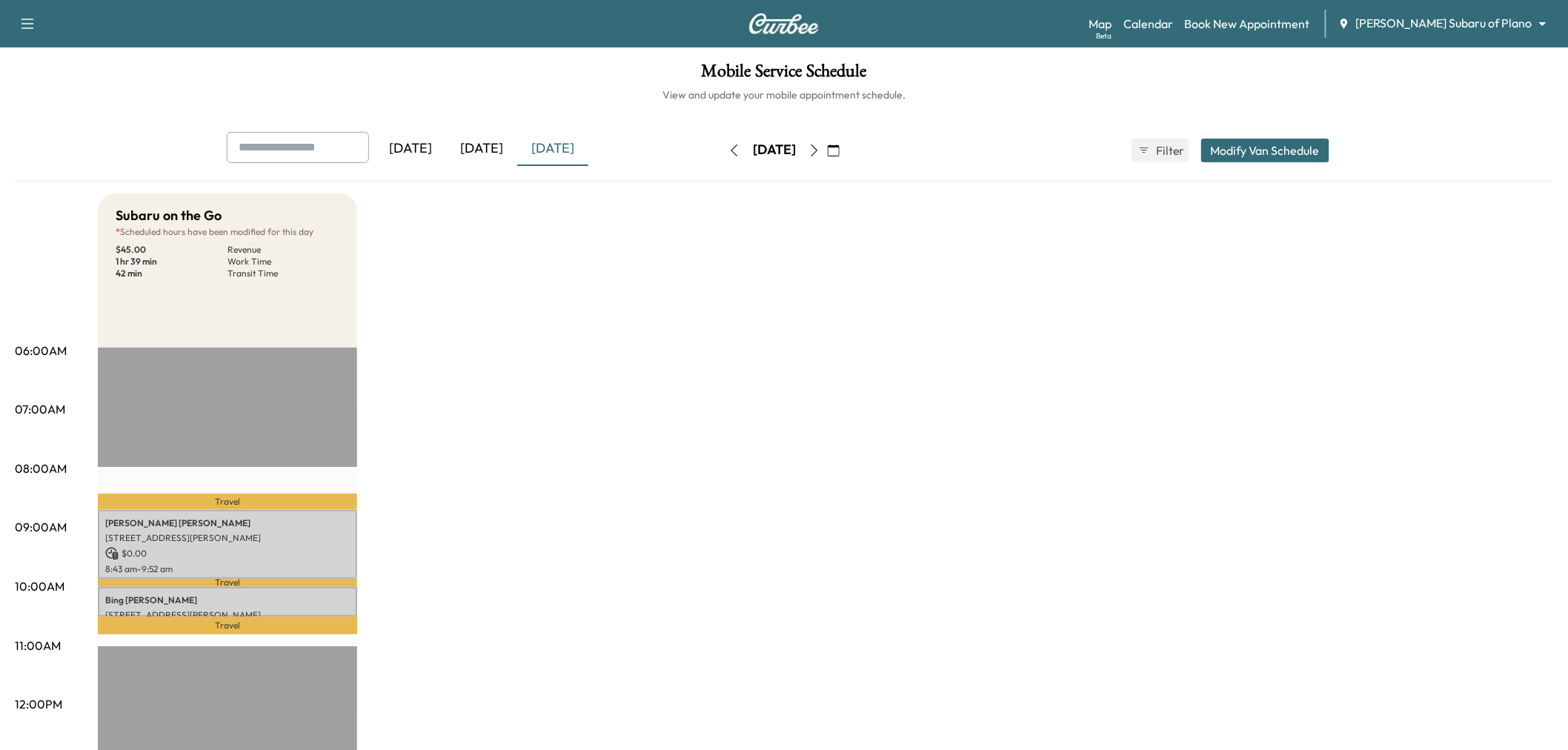
click at [571, 374] on div "Subaru on the Go * Scheduled hours have been modified for this day $ 45.00 Reve…" at bounding box center [825, 749] width 1455 height 1112
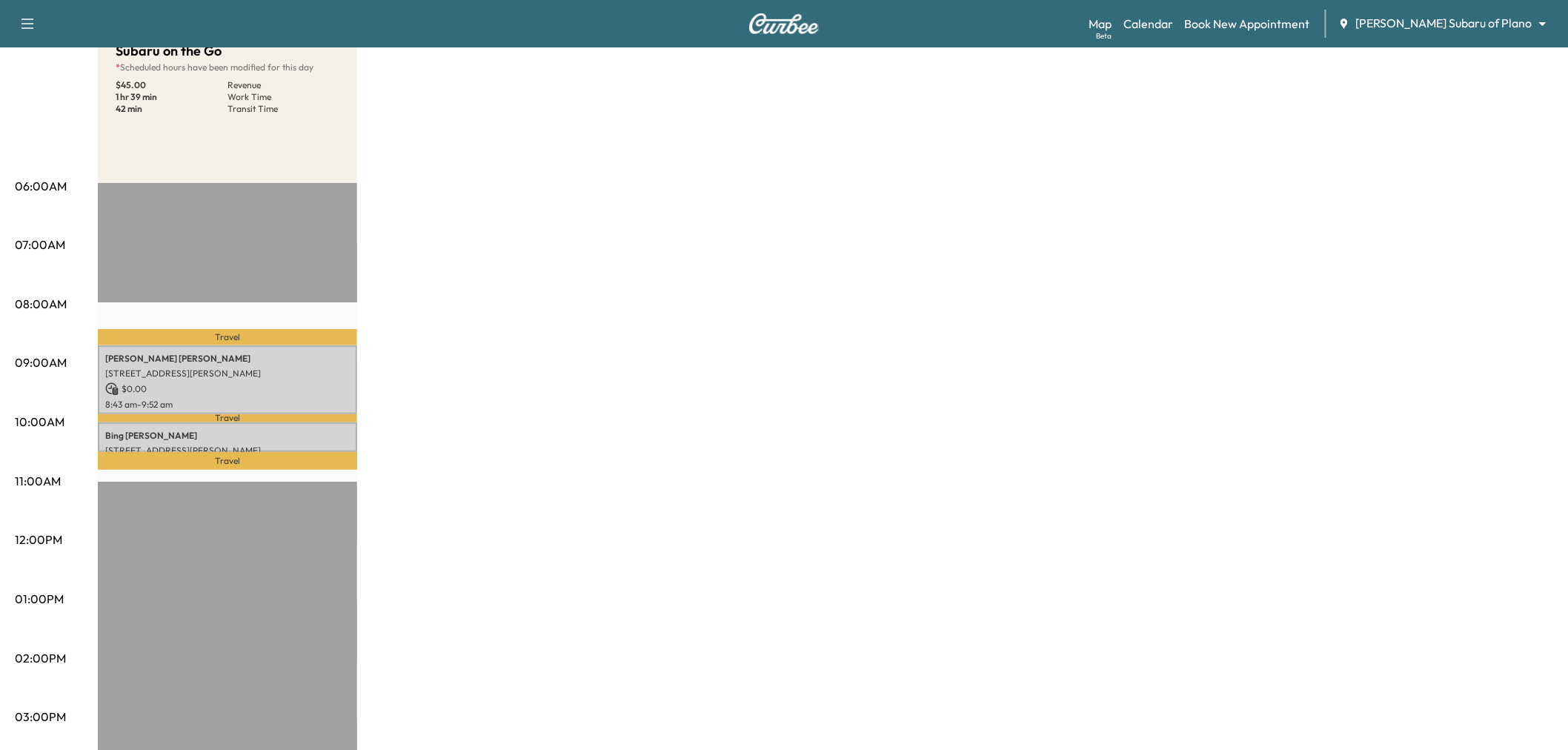
scroll to position [82, 0]
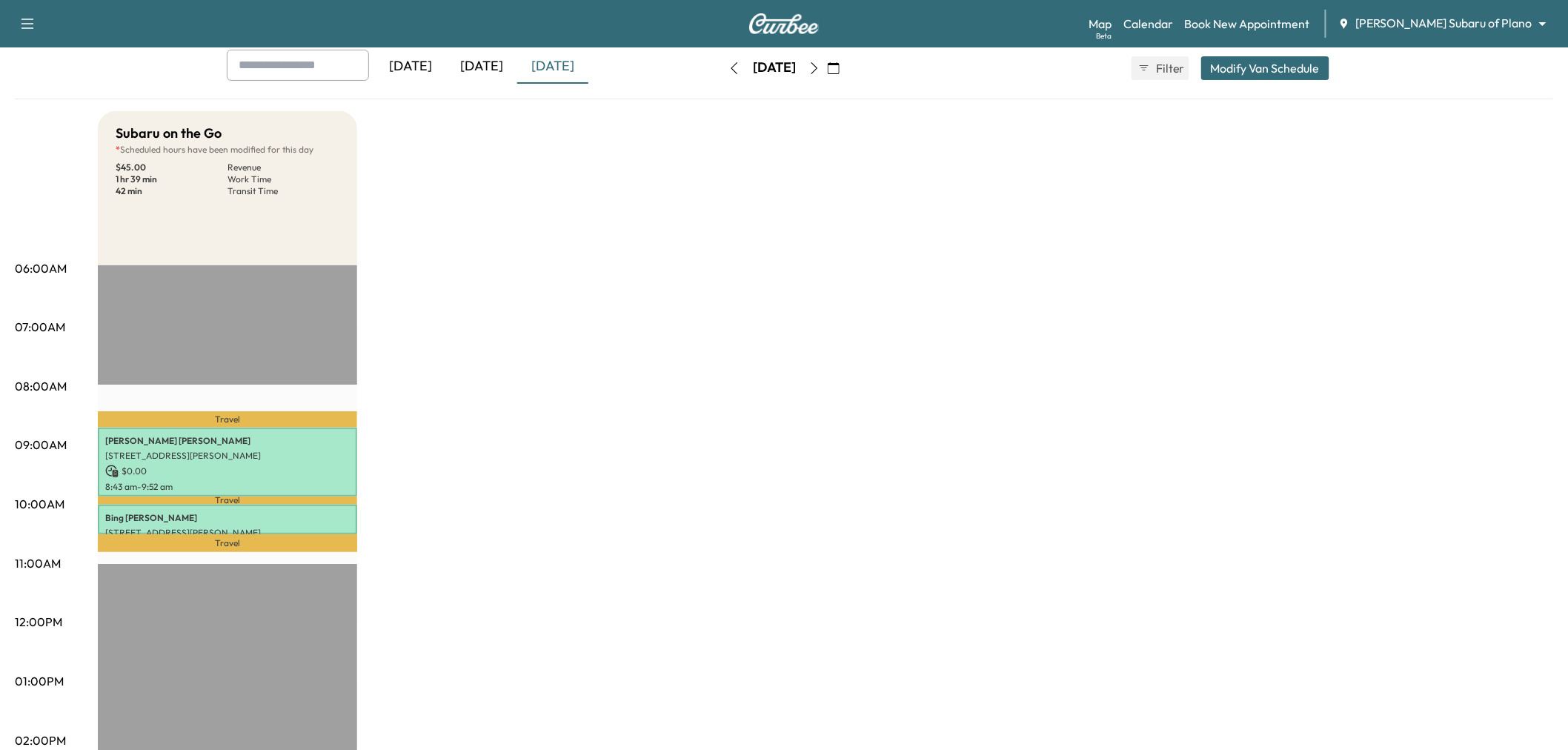
click at [820, 65] on icon "button" at bounding box center [815, 69] width 12 height 12
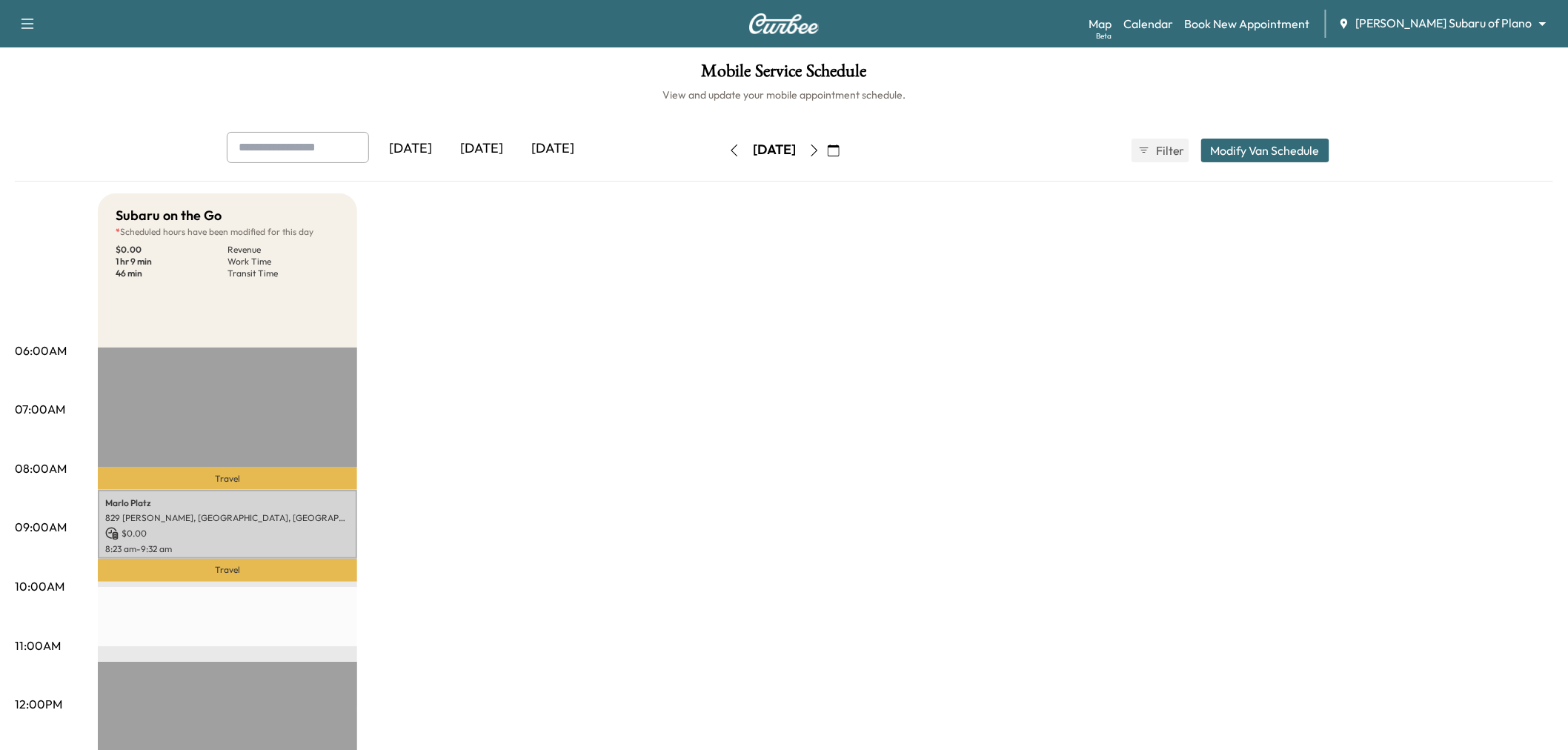
click at [1458, 22] on body "Support Log Out Map Beta Calendar Book New Appointment [PERSON_NAME] Subaru of …" at bounding box center [784, 375] width 1568 height 750
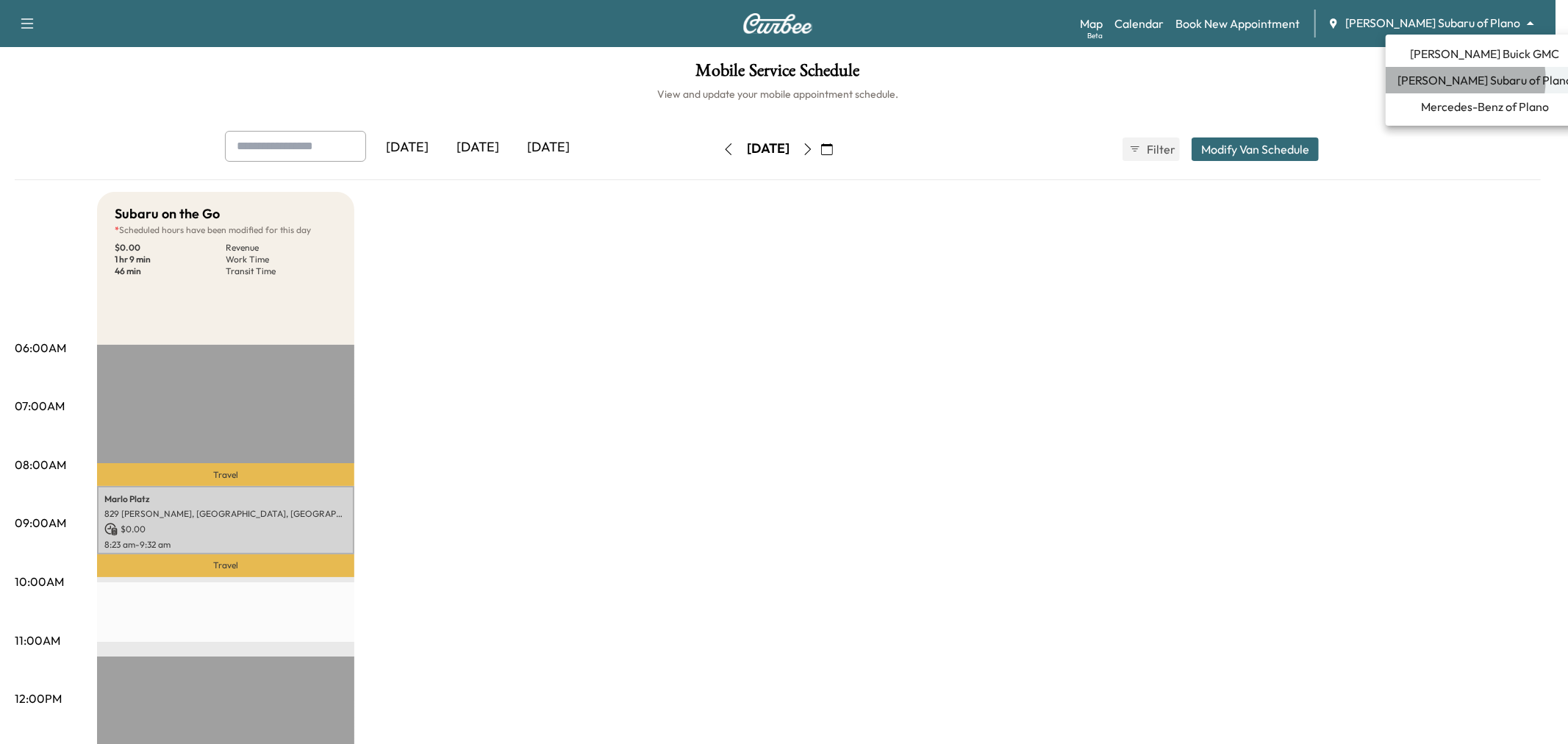
click at [1454, 80] on span "[PERSON_NAME] Subaru of Plano" at bounding box center [1485, 80] width 175 height 17
click at [1445, 26] on body "Support Log Out Map Beta Calendar Book New Appointment [PERSON_NAME] Subaru of …" at bounding box center [784, 372] width 1568 height 744
click at [1452, 58] on span "[PERSON_NAME] Buick GMC" at bounding box center [1485, 53] width 149 height 17
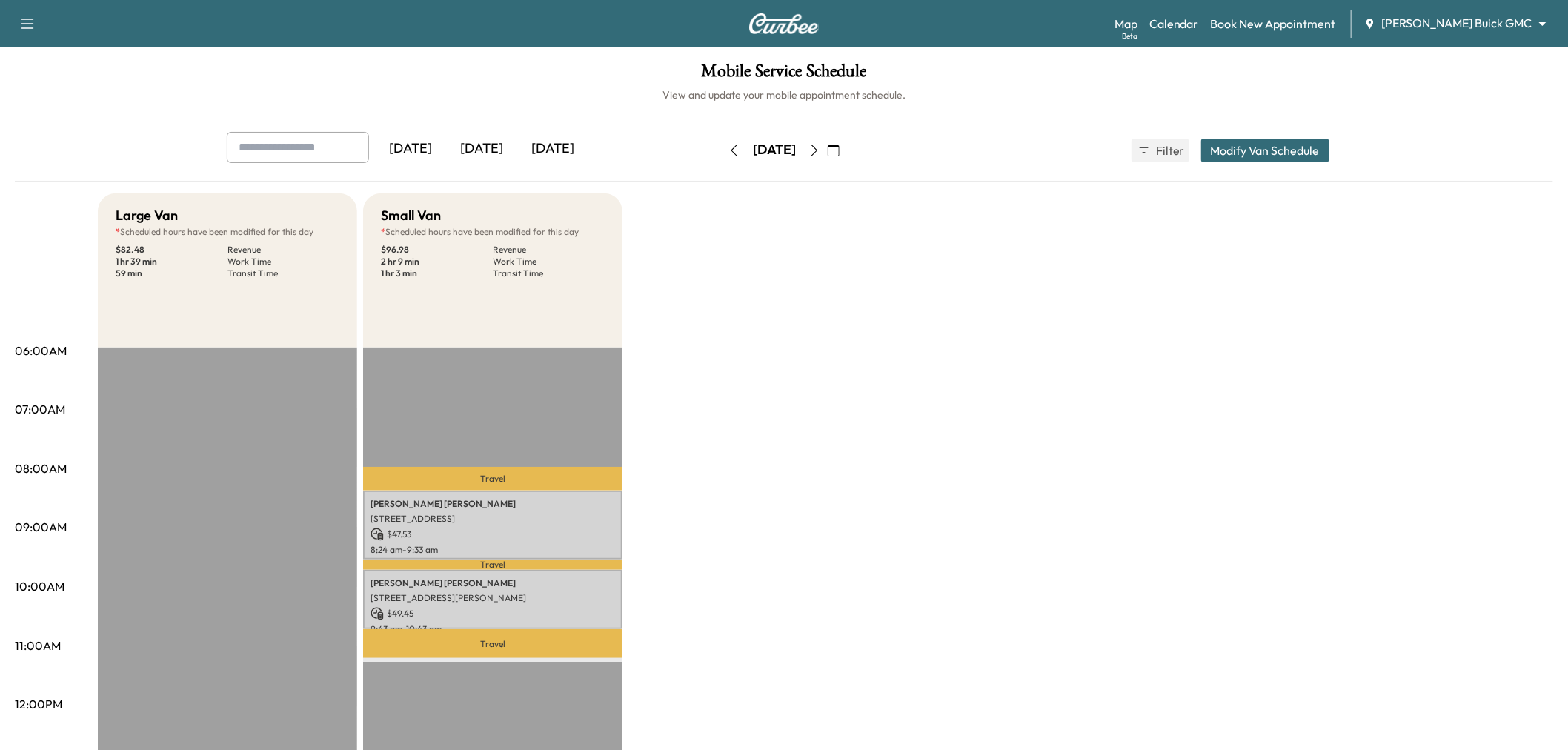
click at [476, 147] on div "[DATE]" at bounding box center [481, 149] width 71 height 34
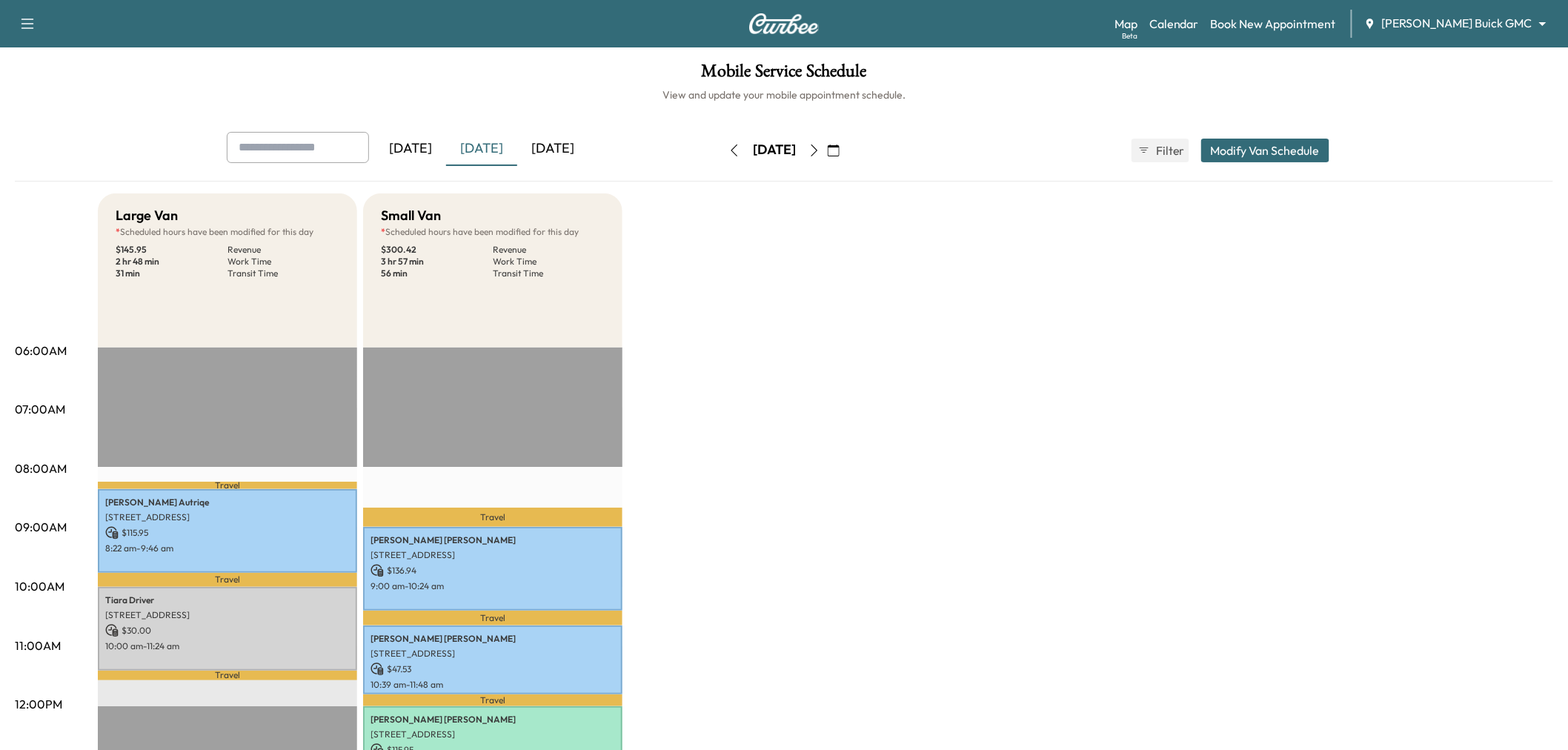
click at [566, 143] on div "[DATE]" at bounding box center [552, 149] width 71 height 34
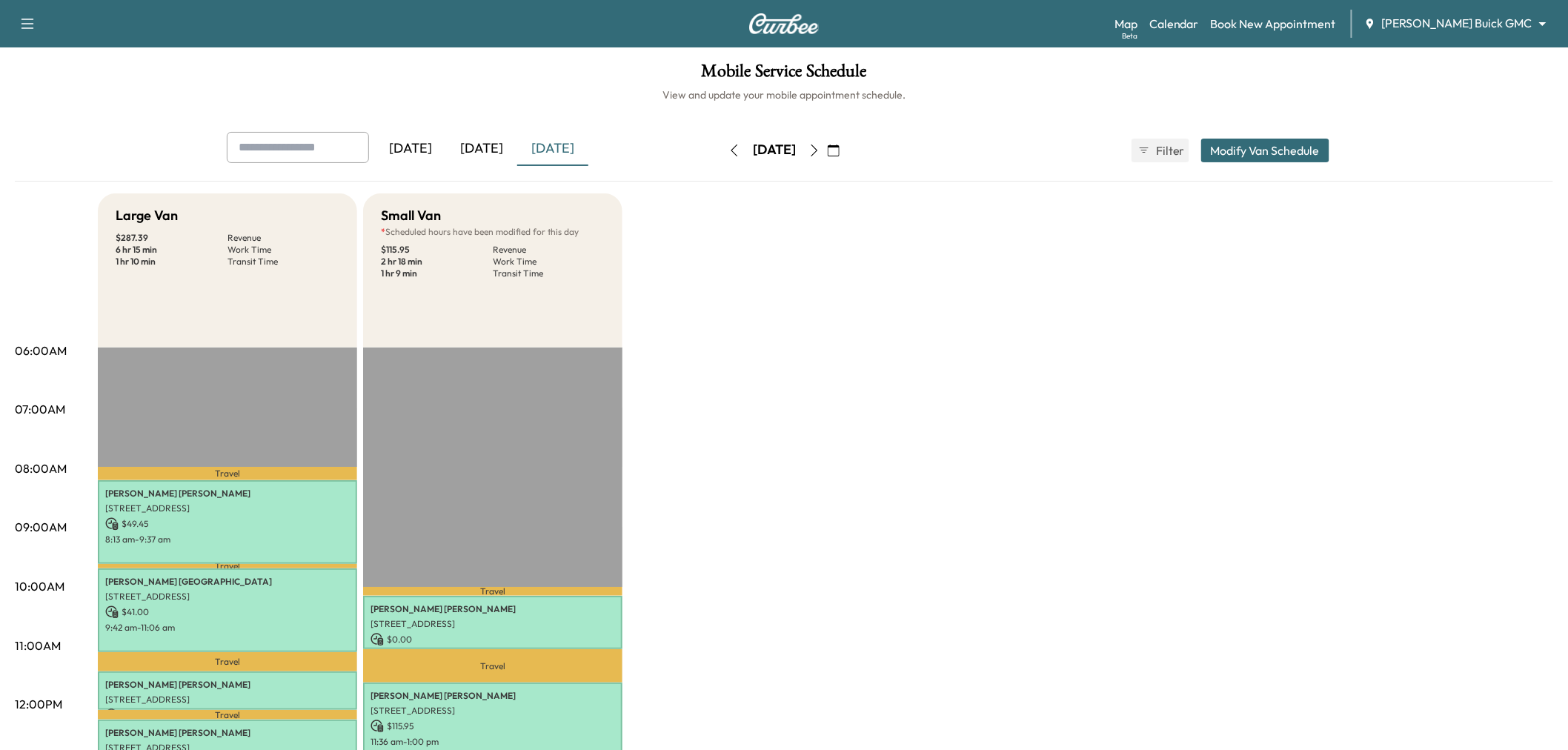
scroll to position [329, 0]
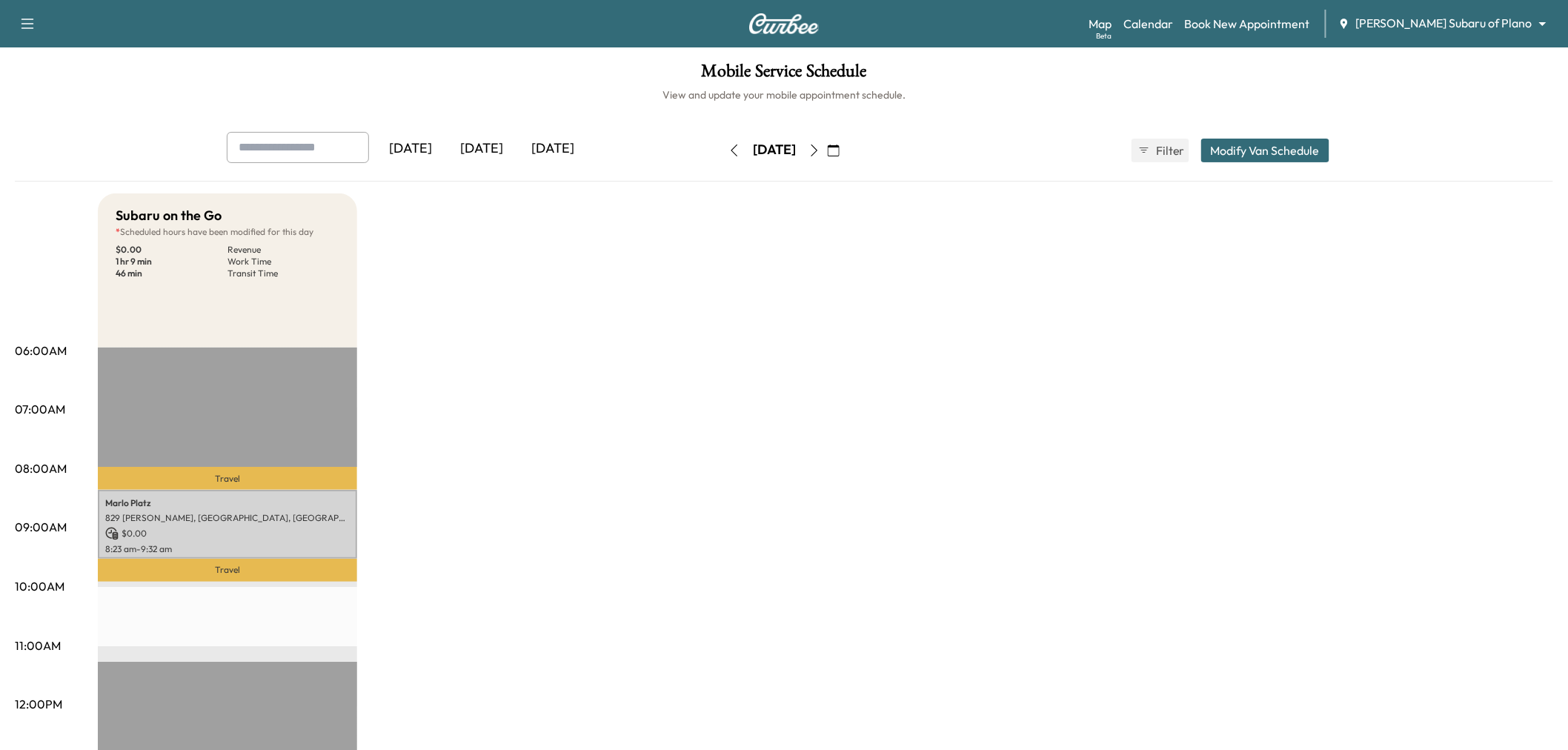
click at [536, 157] on div "[DATE]" at bounding box center [552, 149] width 71 height 34
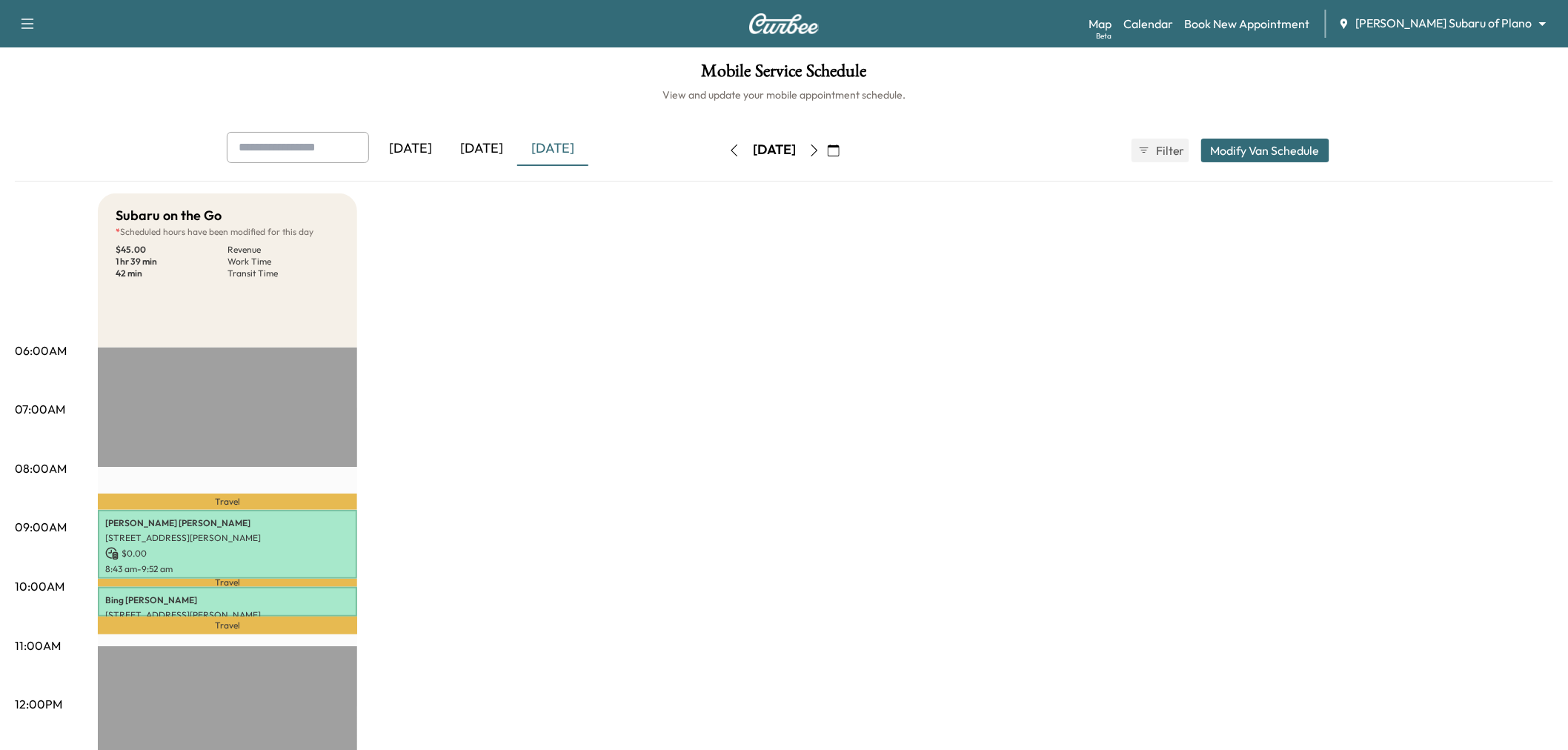
scroll to position [82, 0]
